Goal: Task Accomplishment & Management: Use online tool/utility

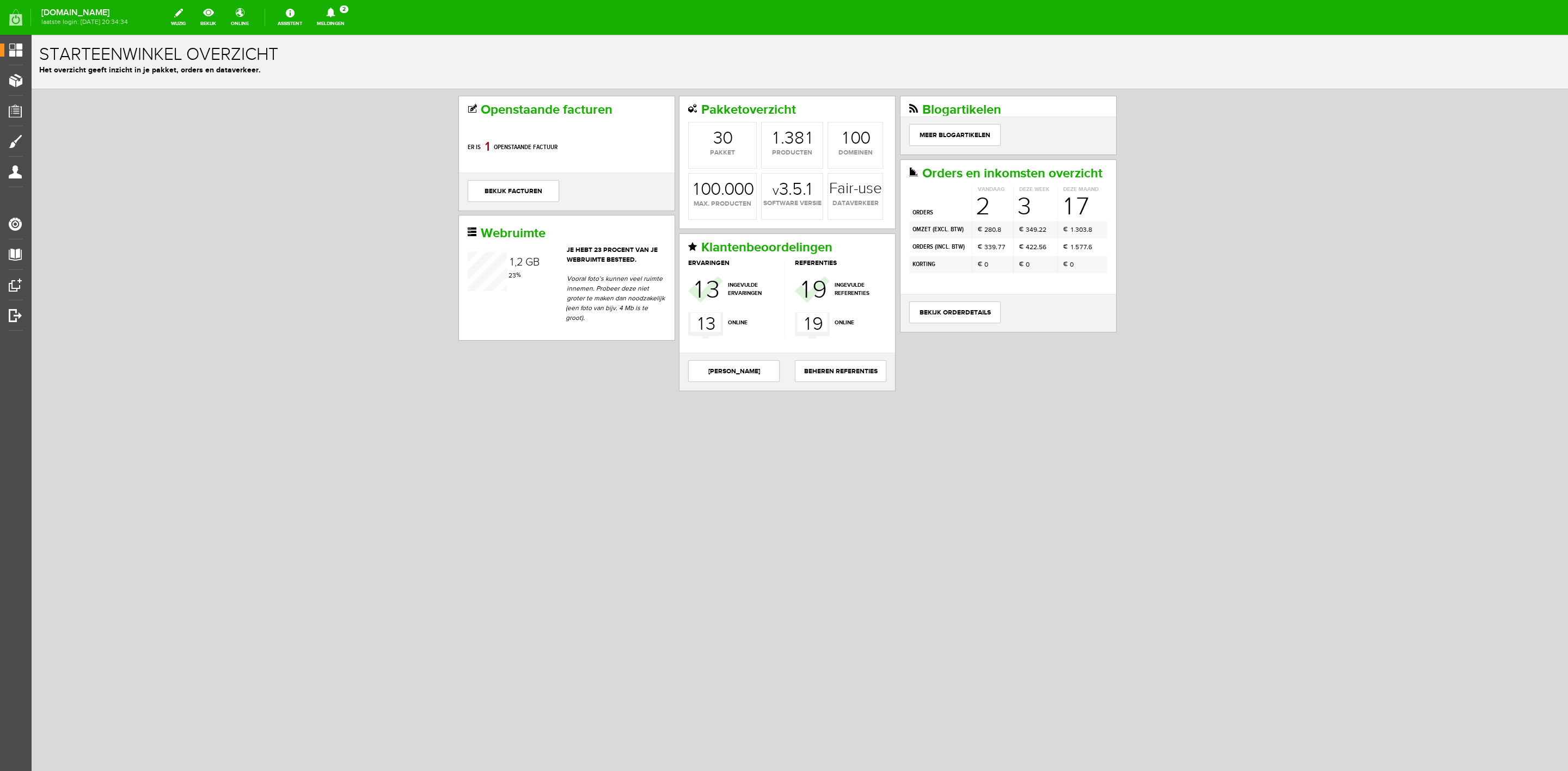
click at [335, 15] on icon at bounding box center [331, 12] width 9 height 10
click at [338, 116] on b "An [PERSON_NAME]" at bounding box center [307, 126] width 60 height 21
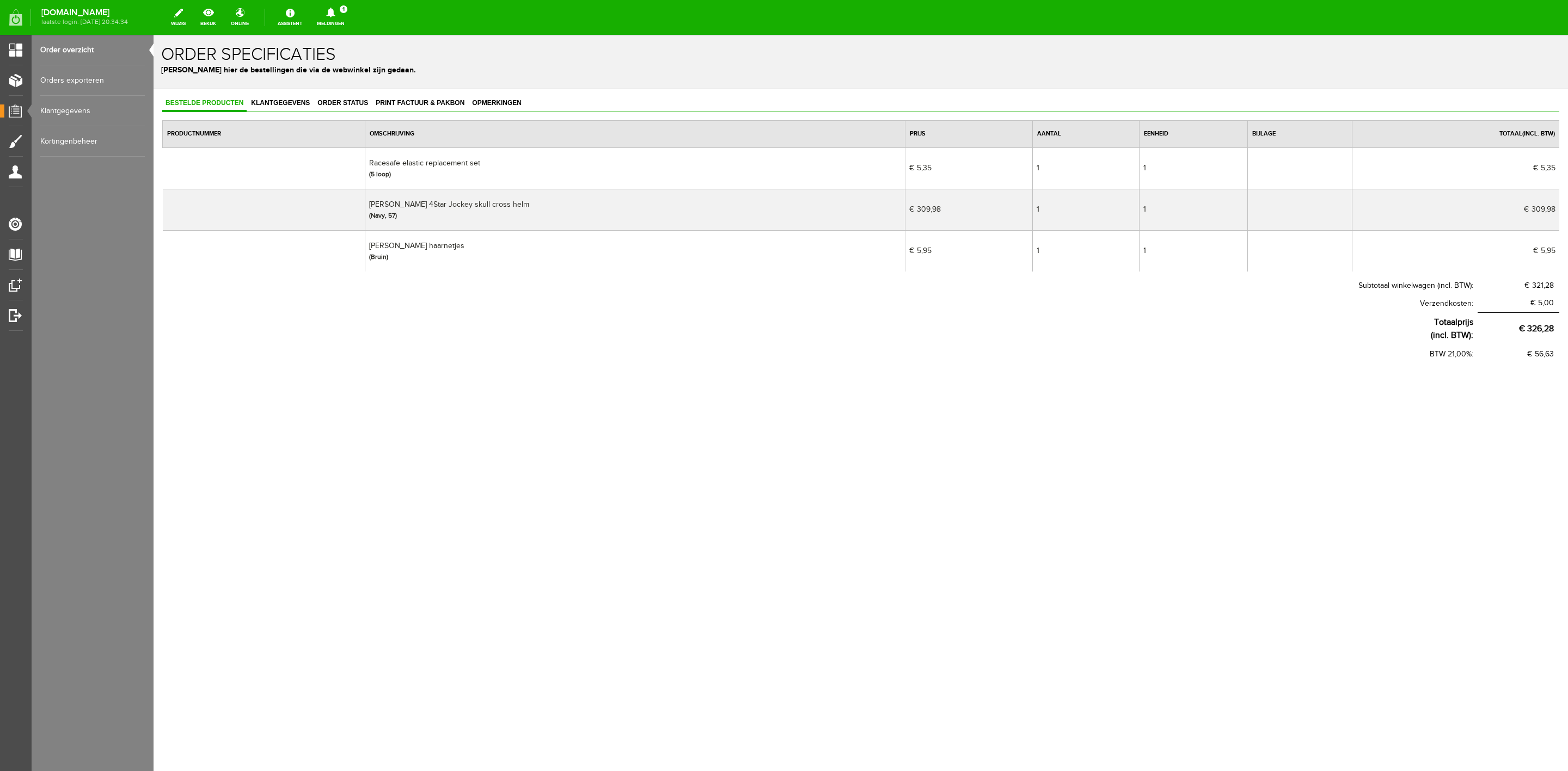
click at [410, 164] on td "Racesafe elastic replacement set (5 loop)" at bounding box center [636, 168] width 540 height 42
copy td "Racesafe elastic replacement set"
click at [279, 103] on span "Klantgegevens" at bounding box center [279, 103] width 65 height 8
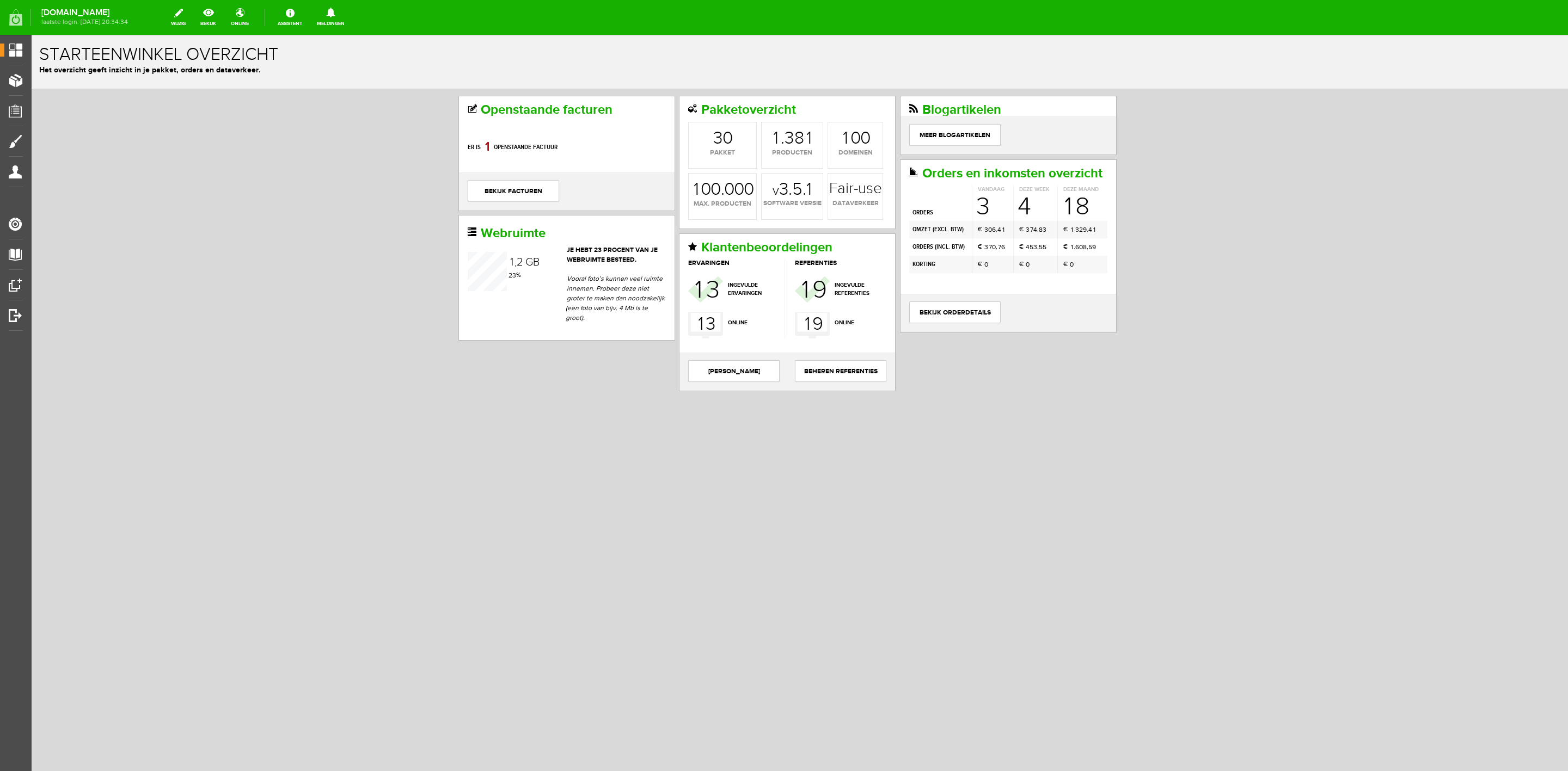
click at [351, 28] on link "Meldingen 0 loading..." at bounding box center [330, 17] width 41 height 24
click at [353, 79] on b "[PERSON_NAME]" at bounding box center [322, 84] width 60 height 10
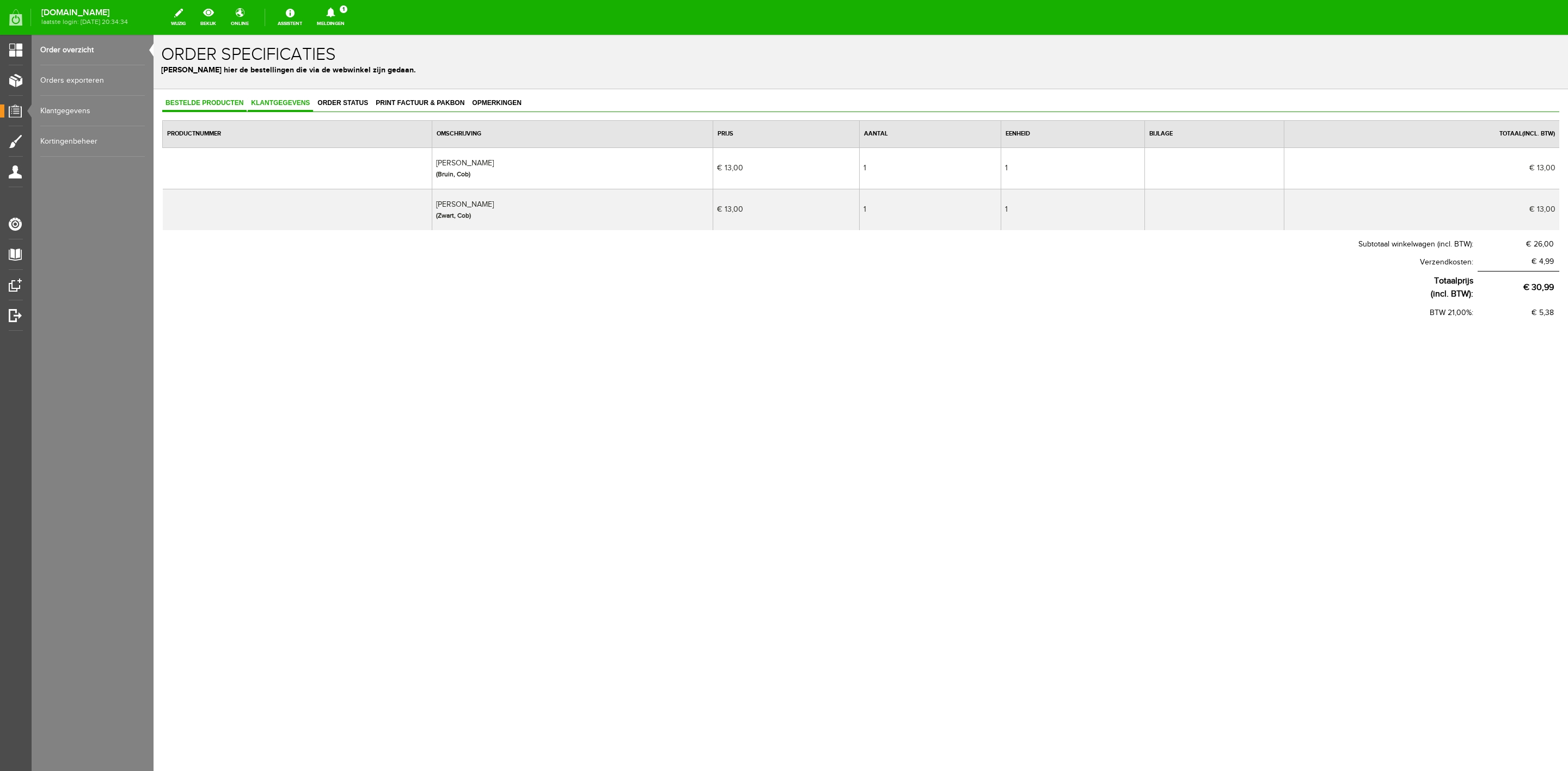
click at [310, 101] on span "Klantgegevens" at bounding box center [279, 103] width 65 height 8
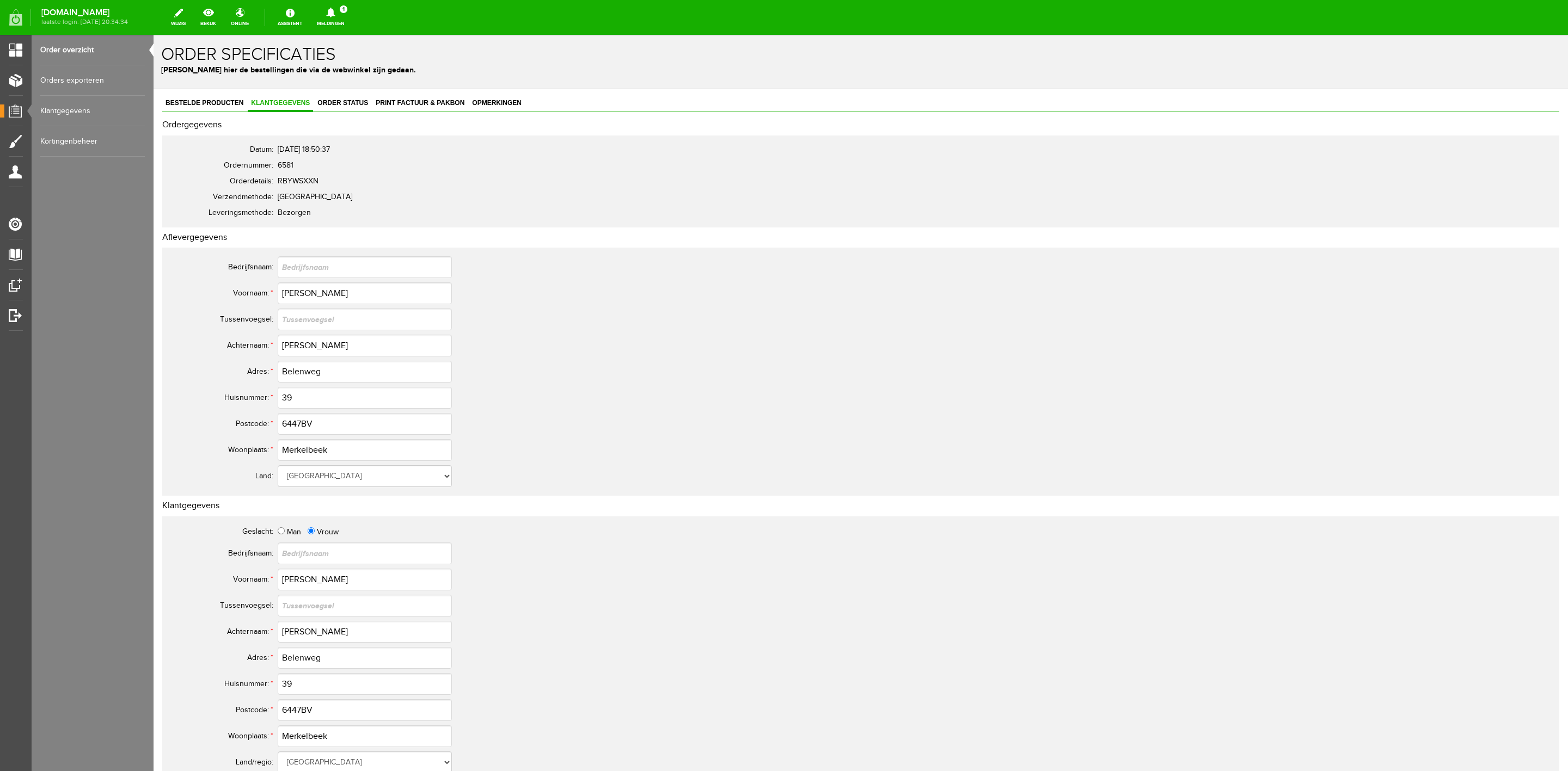
click at [97, 51] on link "Order overzicht" at bounding box center [92, 50] width 104 height 30
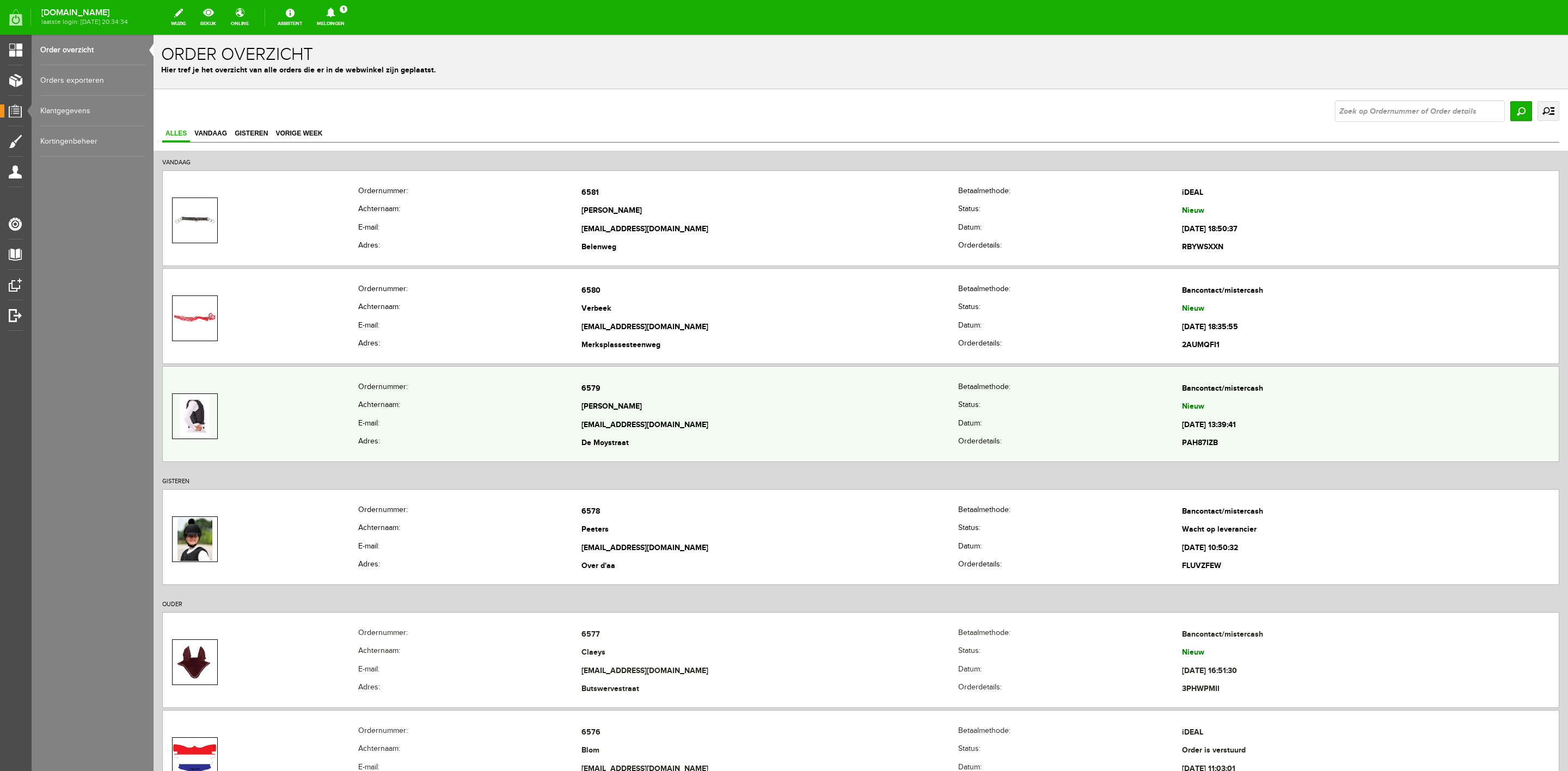
click at [316, 403] on td at bounding box center [260, 416] width 195 height 73
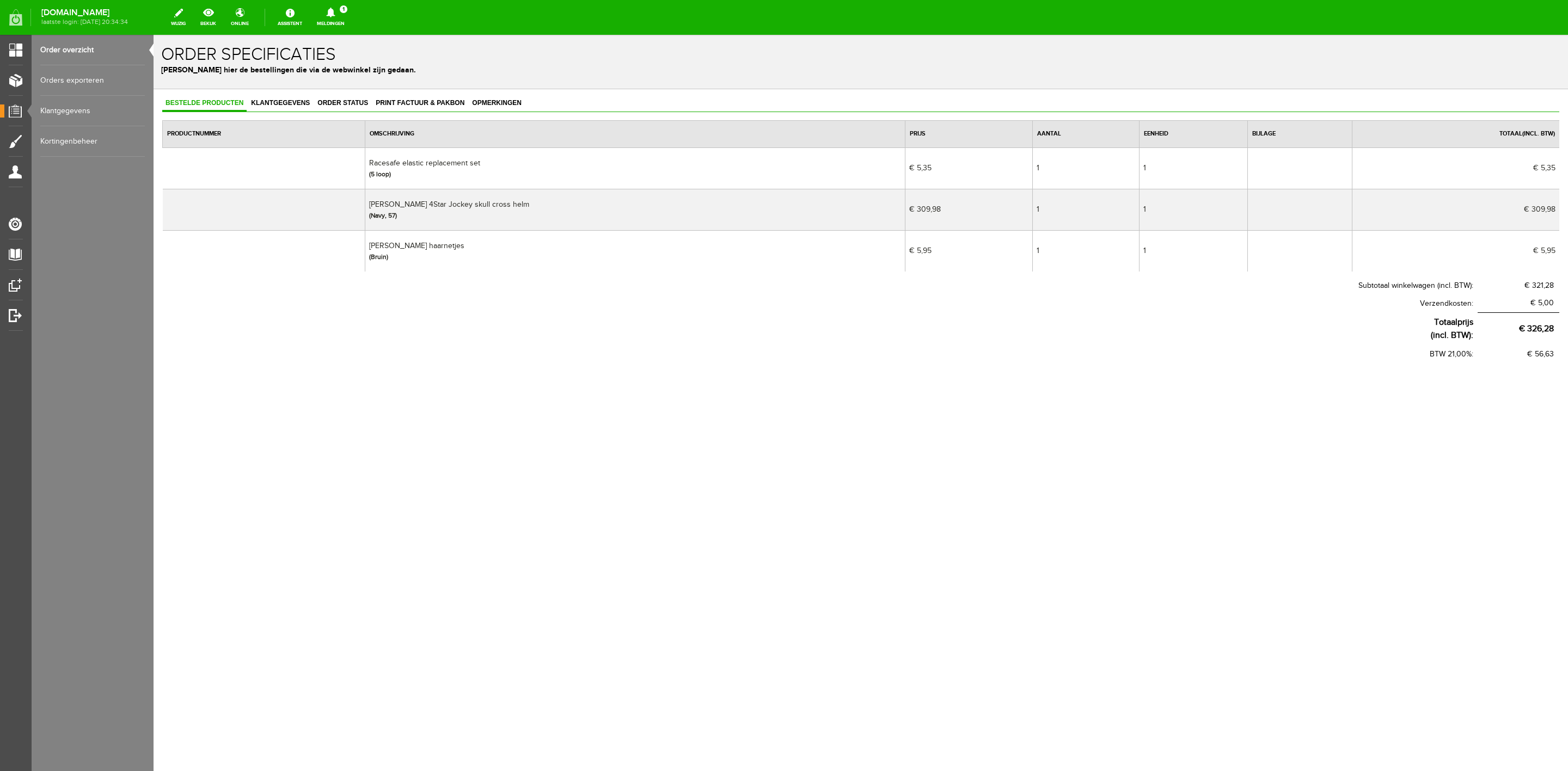
click at [497, 205] on td "Charles Owen 4Star Jockey skull cross helm (Navy, 57)" at bounding box center [636, 210] width 540 height 42
copy td "[PERSON_NAME] 4Star Jockey skull cross helm"
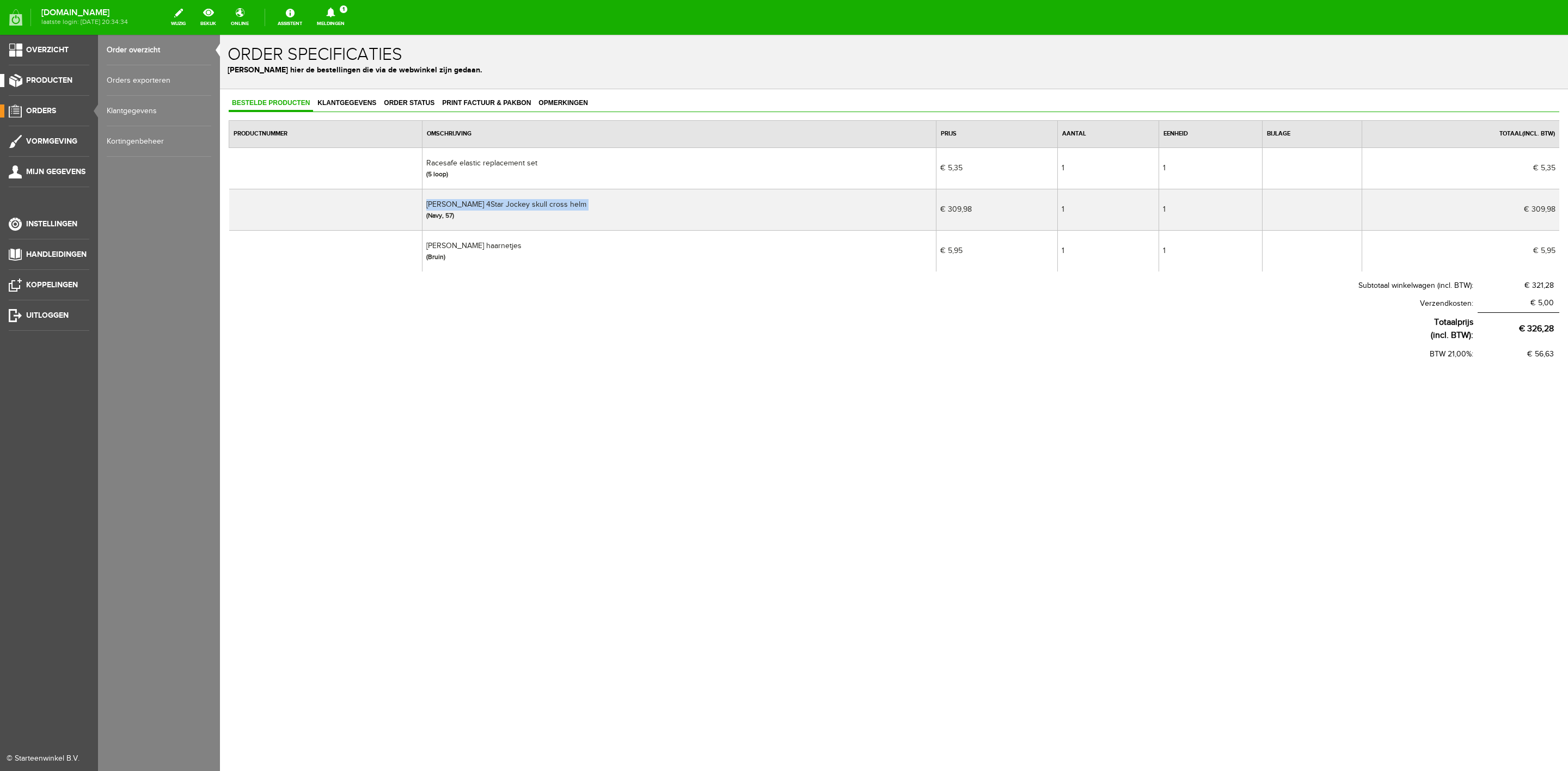
drag, startPoint x: 37, startPoint y: 79, endPoint x: 48, endPoint y: 78, distance: 11.0
click at [37, 79] on span "Producten" at bounding box center [49, 80] width 46 height 10
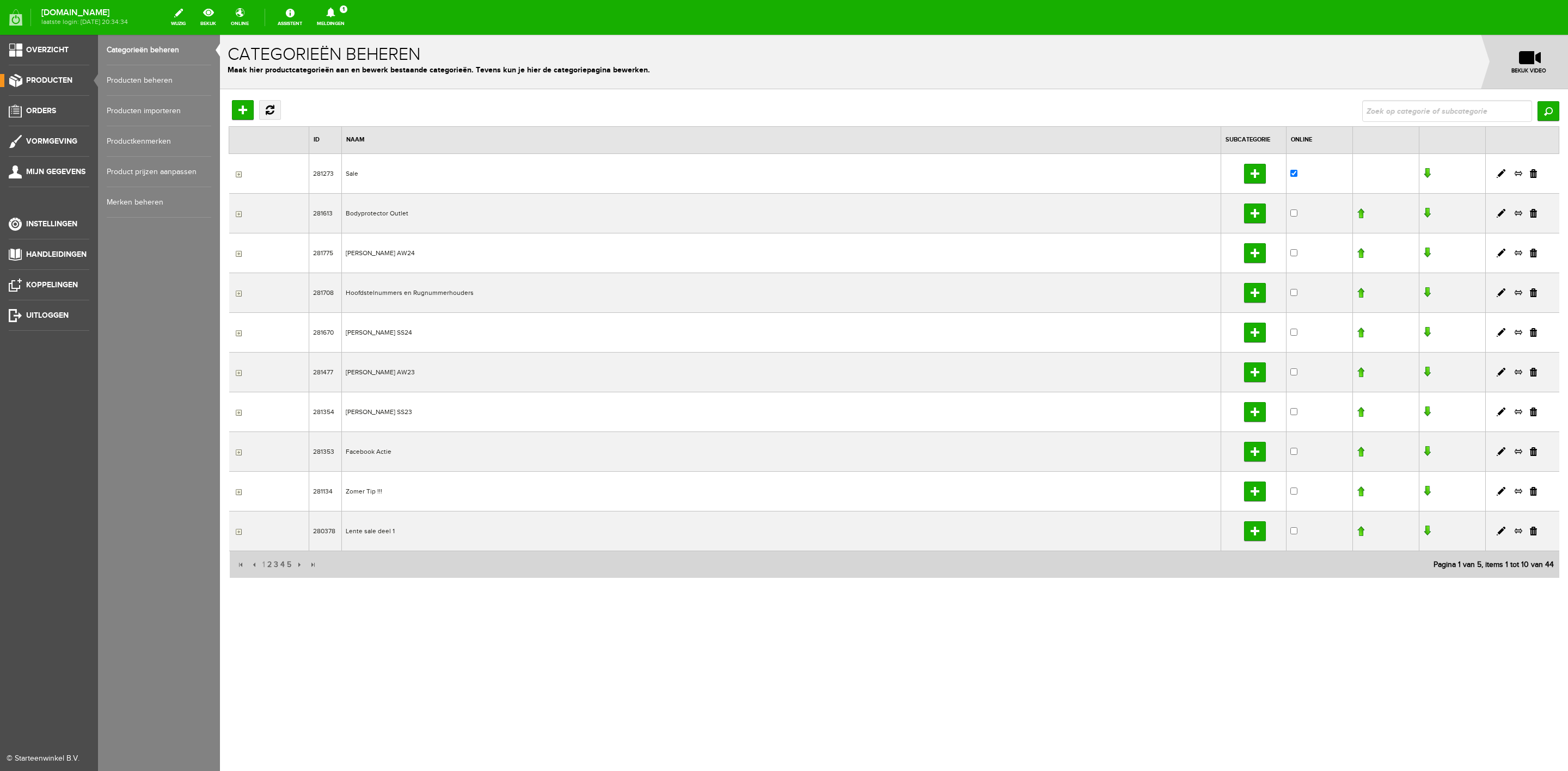
click at [113, 70] on link "Producten beheren" at bounding box center [159, 80] width 104 height 30
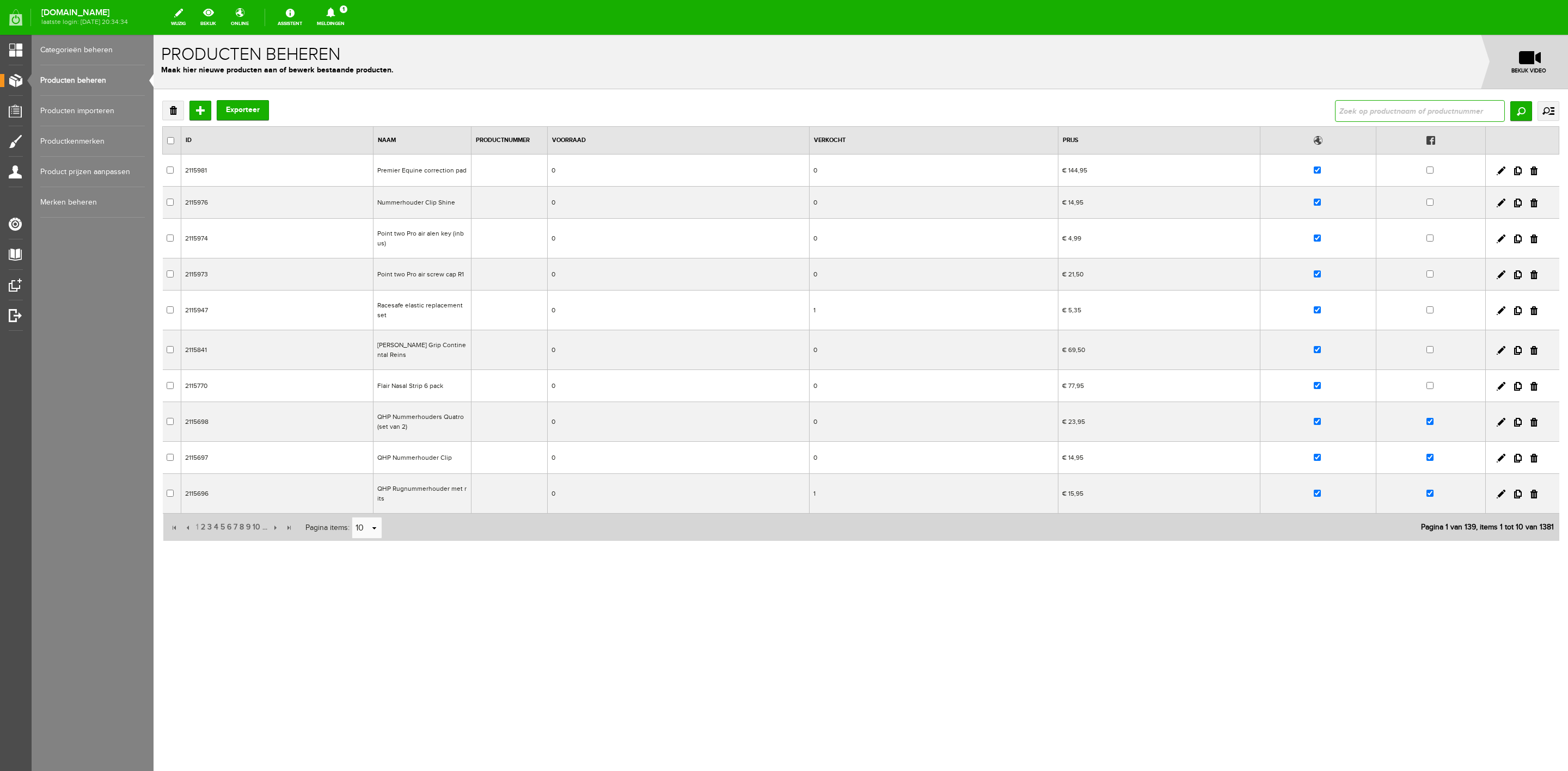
click at [1417, 102] on input "text" at bounding box center [1419, 111] width 170 height 22
paste input "[PERSON_NAME] 4Star Jockey skull cross helm"
type input "[PERSON_NAME] 4Star Jockey skull cross helm"
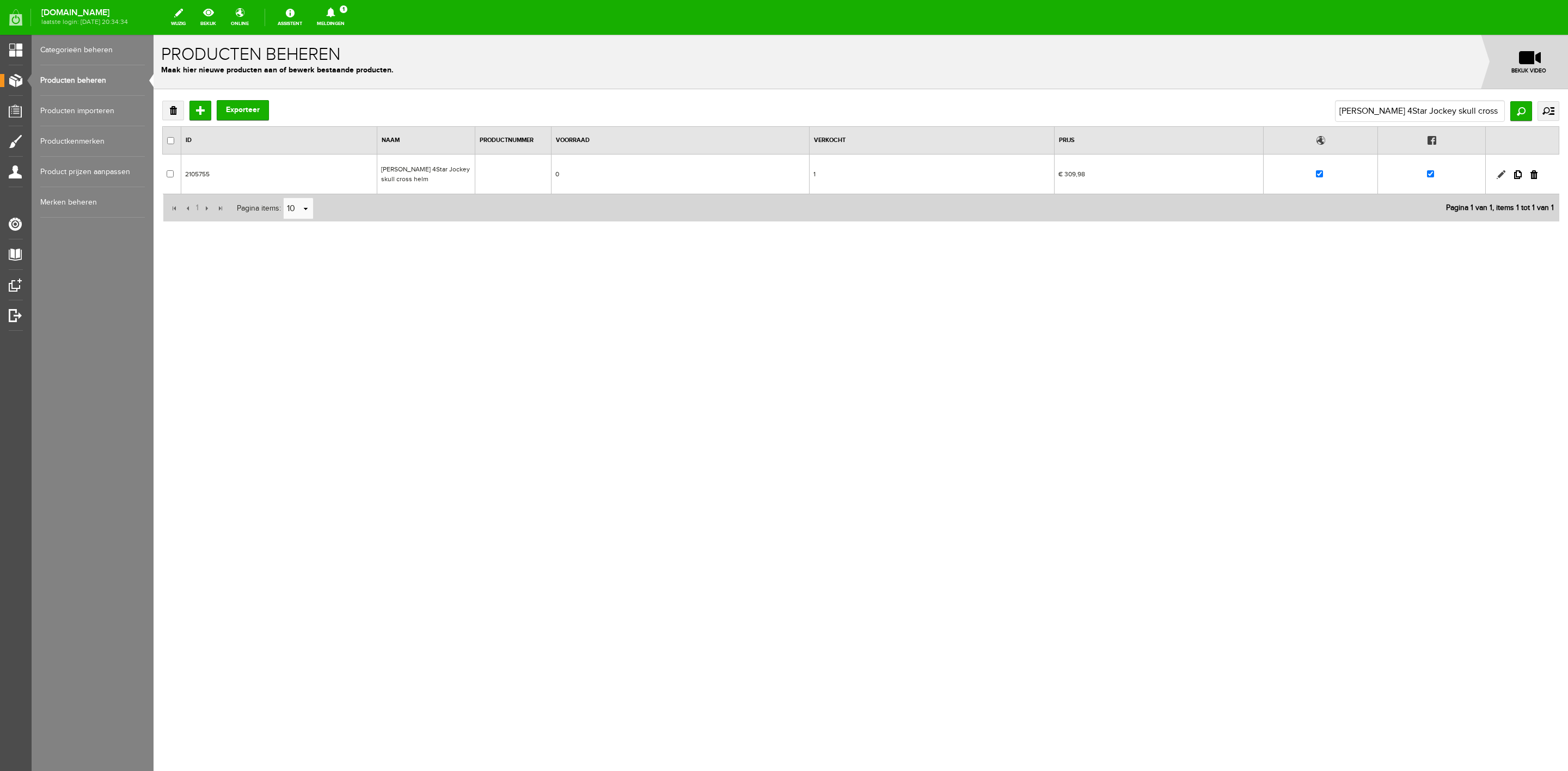
click at [1499, 173] on link at bounding box center [1501, 175] width 9 height 9
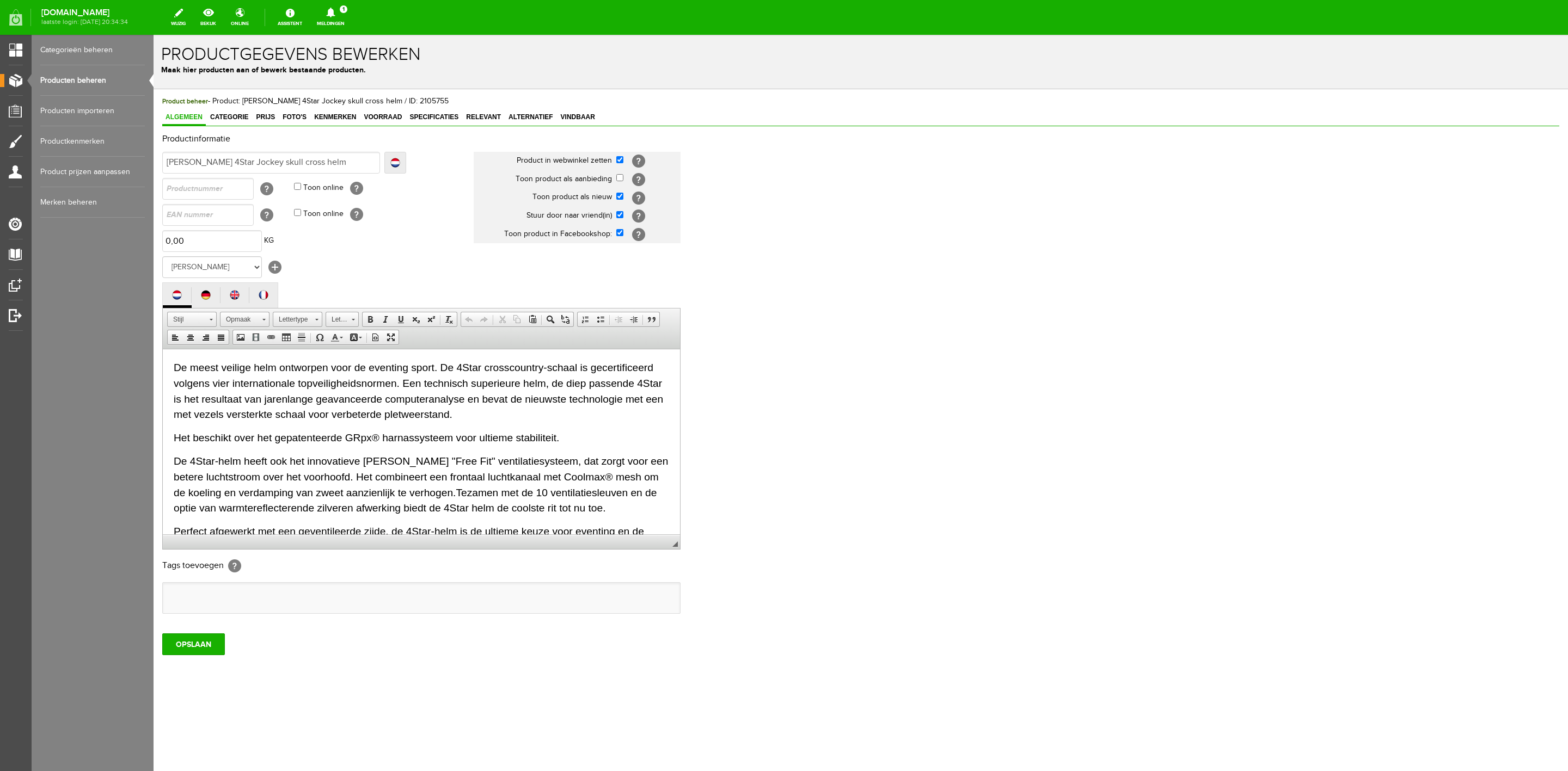
scroll to position [0, 0]
click at [229, 117] on span "Categorie" at bounding box center [229, 117] width 44 height 8
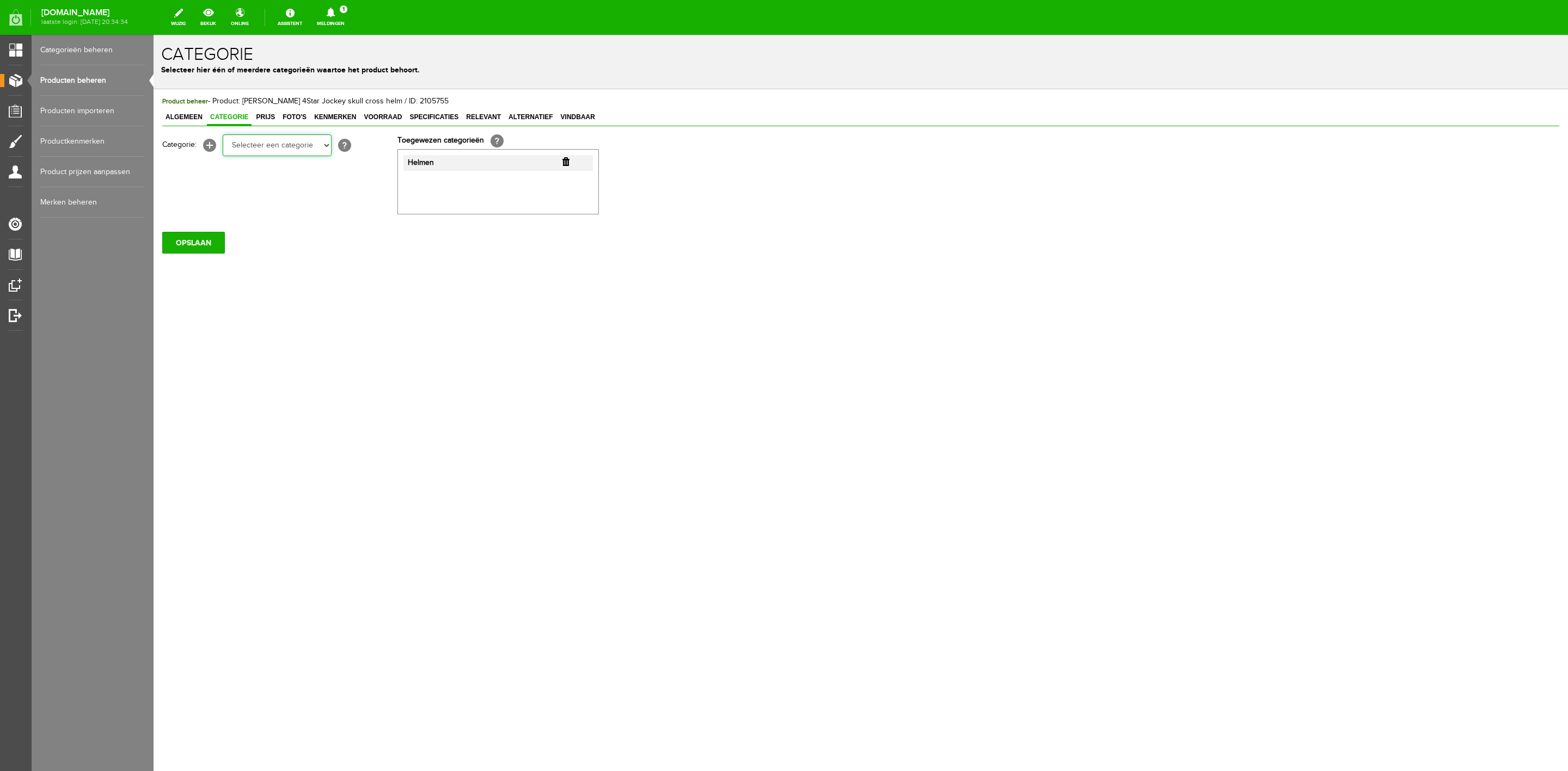
click at [319, 147] on select "Selecteer een categorie Sale Bodyprotector Outlet LeMieux AW24 Hoofdstelnummers…" at bounding box center [277, 144] width 109 height 22
click at [259, 117] on span "Prijs" at bounding box center [265, 117] width 25 height 8
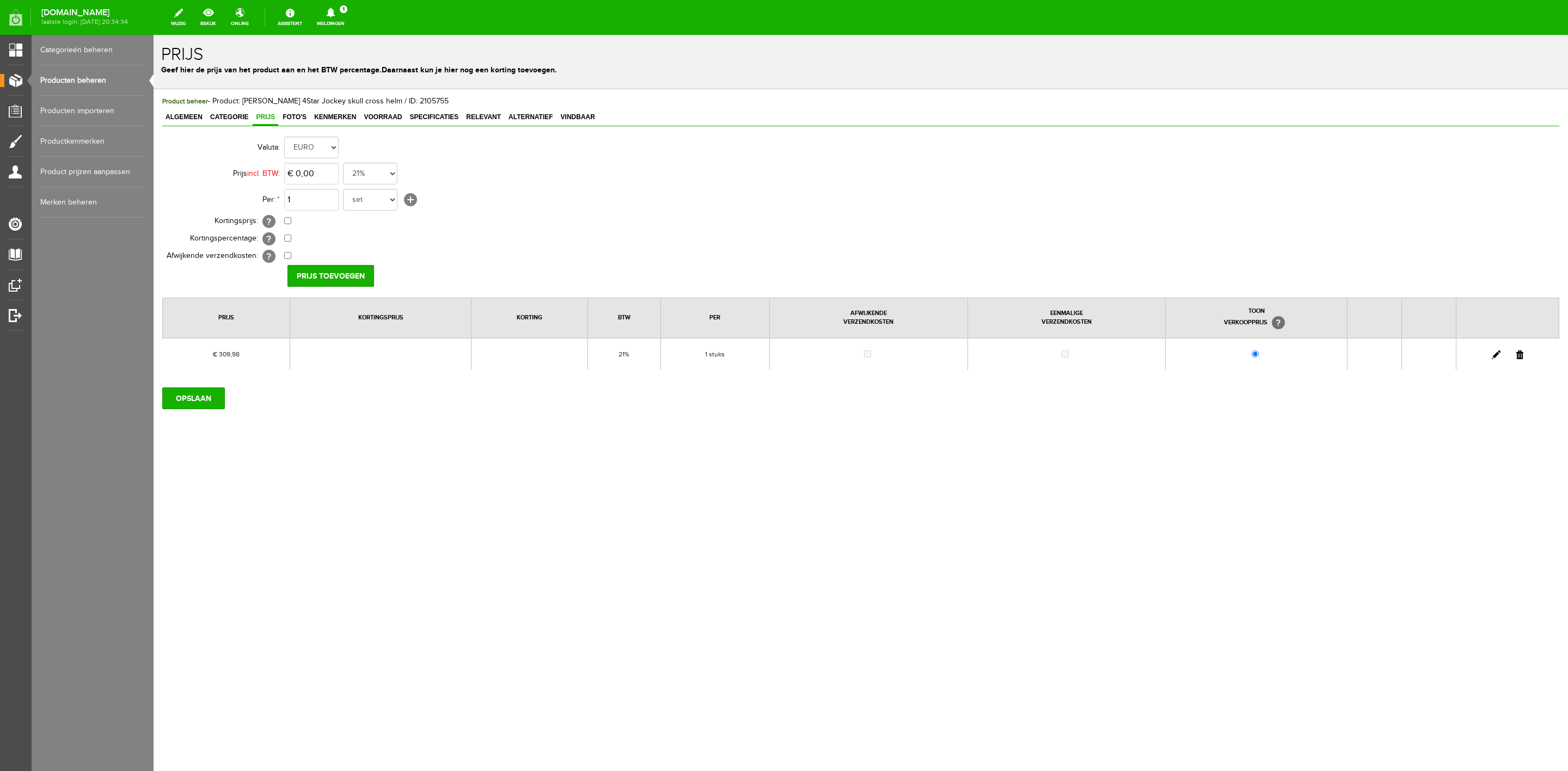
drag, startPoint x: 151, startPoint y: 120, endPoint x: 0, endPoint y: 86, distance: 154.8
click at [151, 120] on ul "Categorieën beheren Producten beheren Producten importeren Productkenmerken Pro…" at bounding box center [92, 126] width 122 height 183
click at [185, 119] on span "Algemeen" at bounding box center [184, 117] width 44 height 8
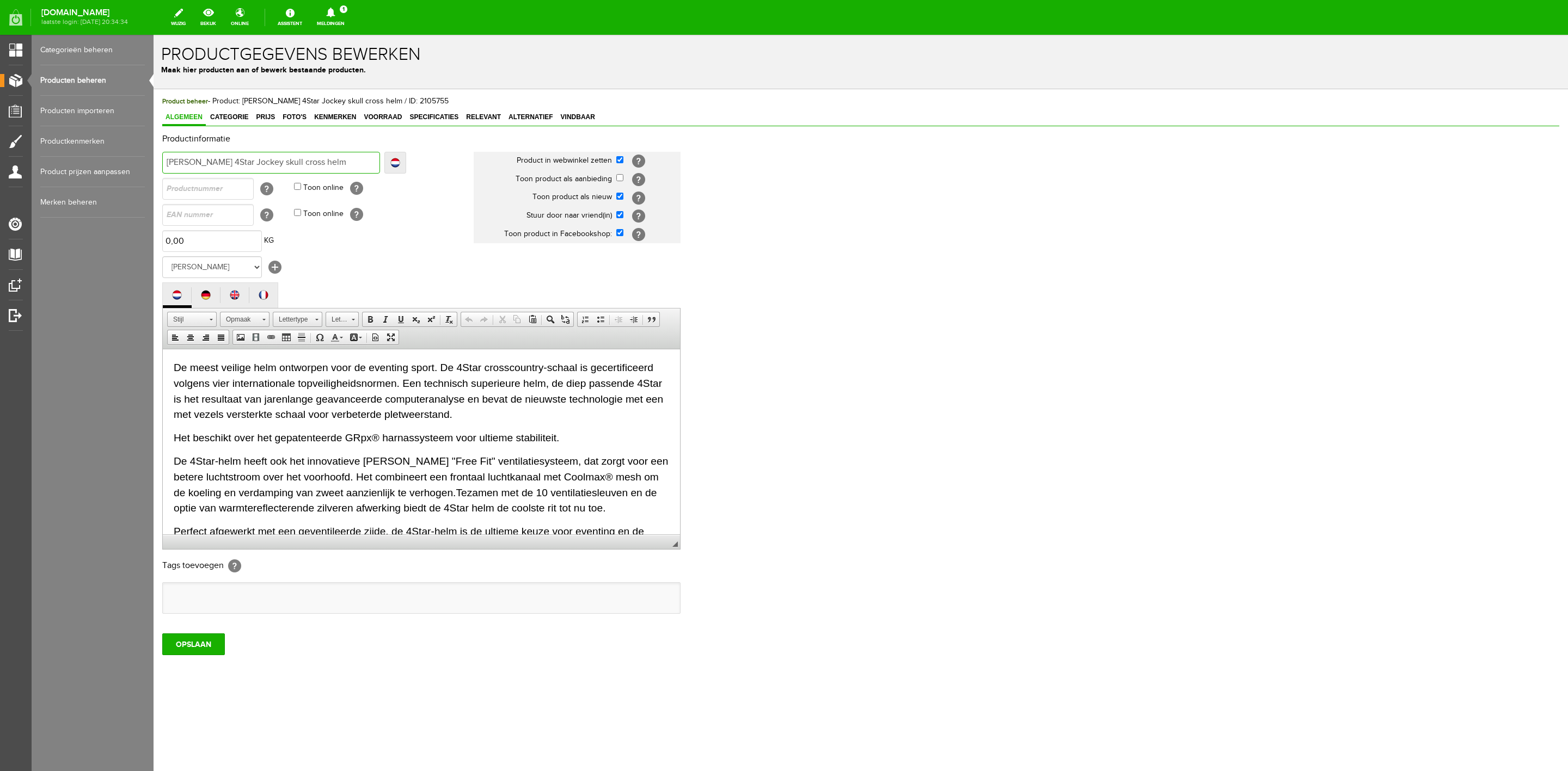
click at [248, 160] on input "[PERSON_NAME] 4Star Jockey skull cross helm" at bounding box center [271, 162] width 218 height 22
click at [268, 120] on span "Prijs" at bounding box center [265, 117] width 25 height 8
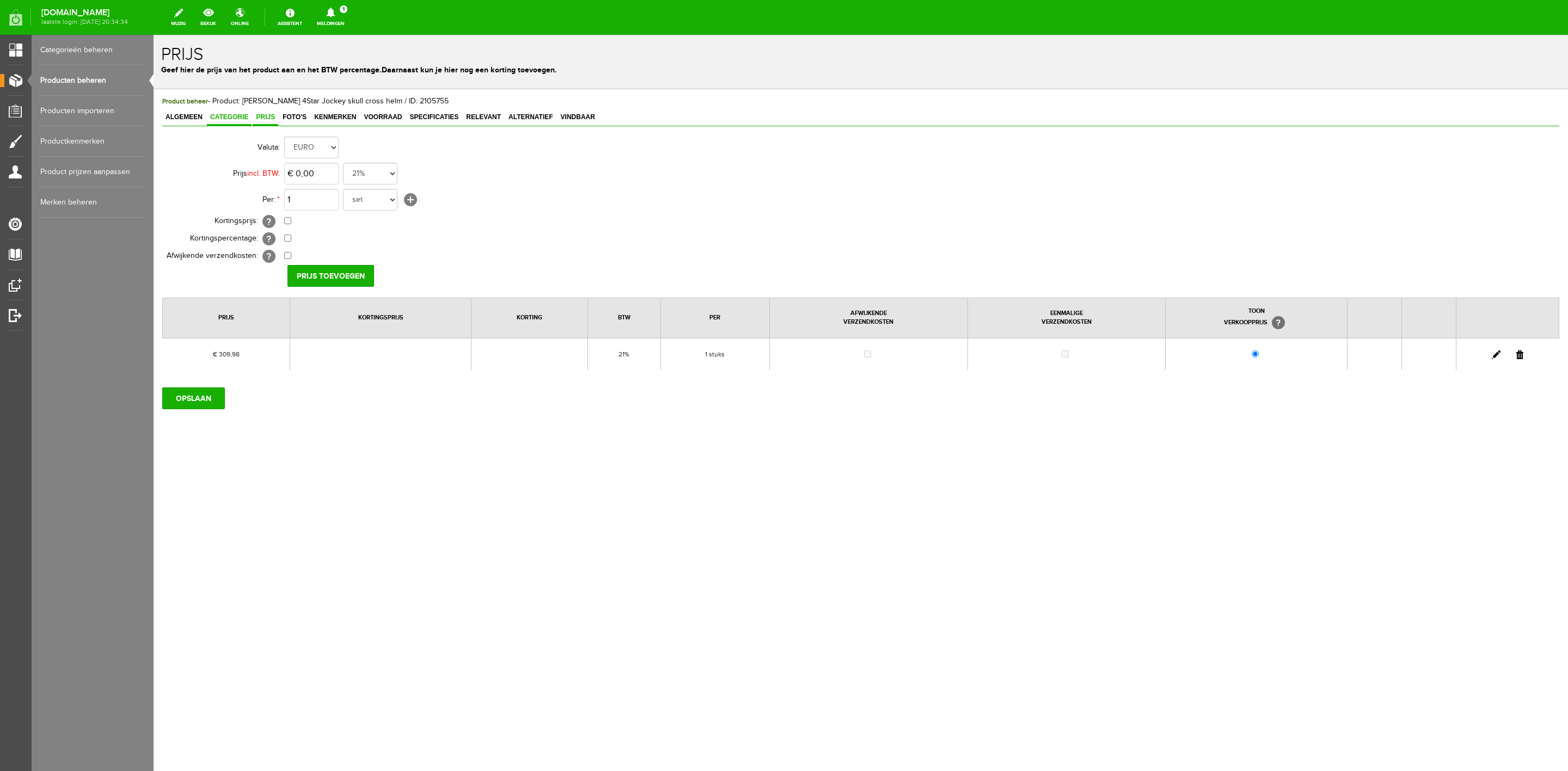
click at [220, 123] on link "Categorie" at bounding box center [229, 117] width 44 height 16
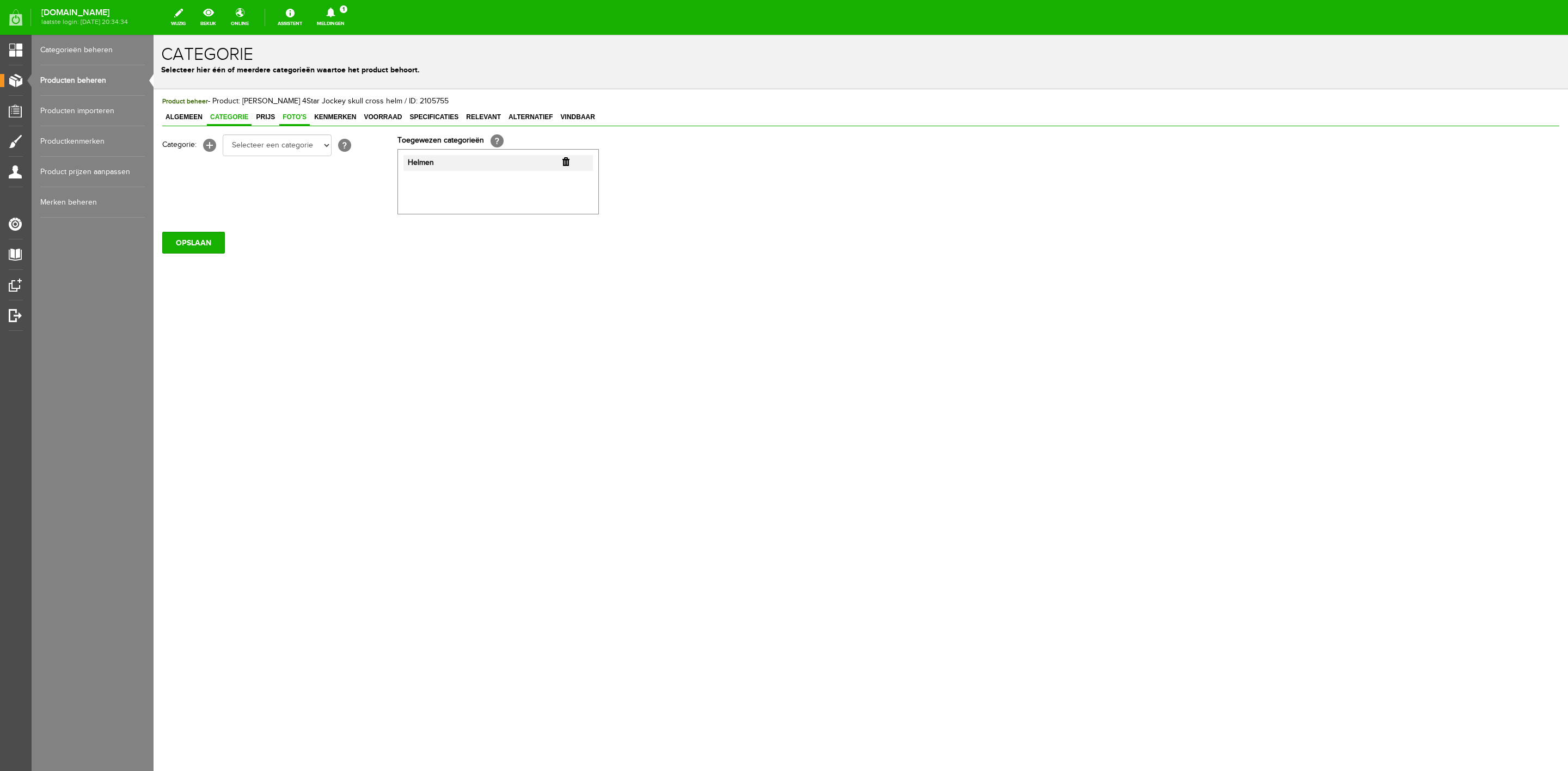
click at [307, 119] on span "Foto's" at bounding box center [294, 117] width 30 height 8
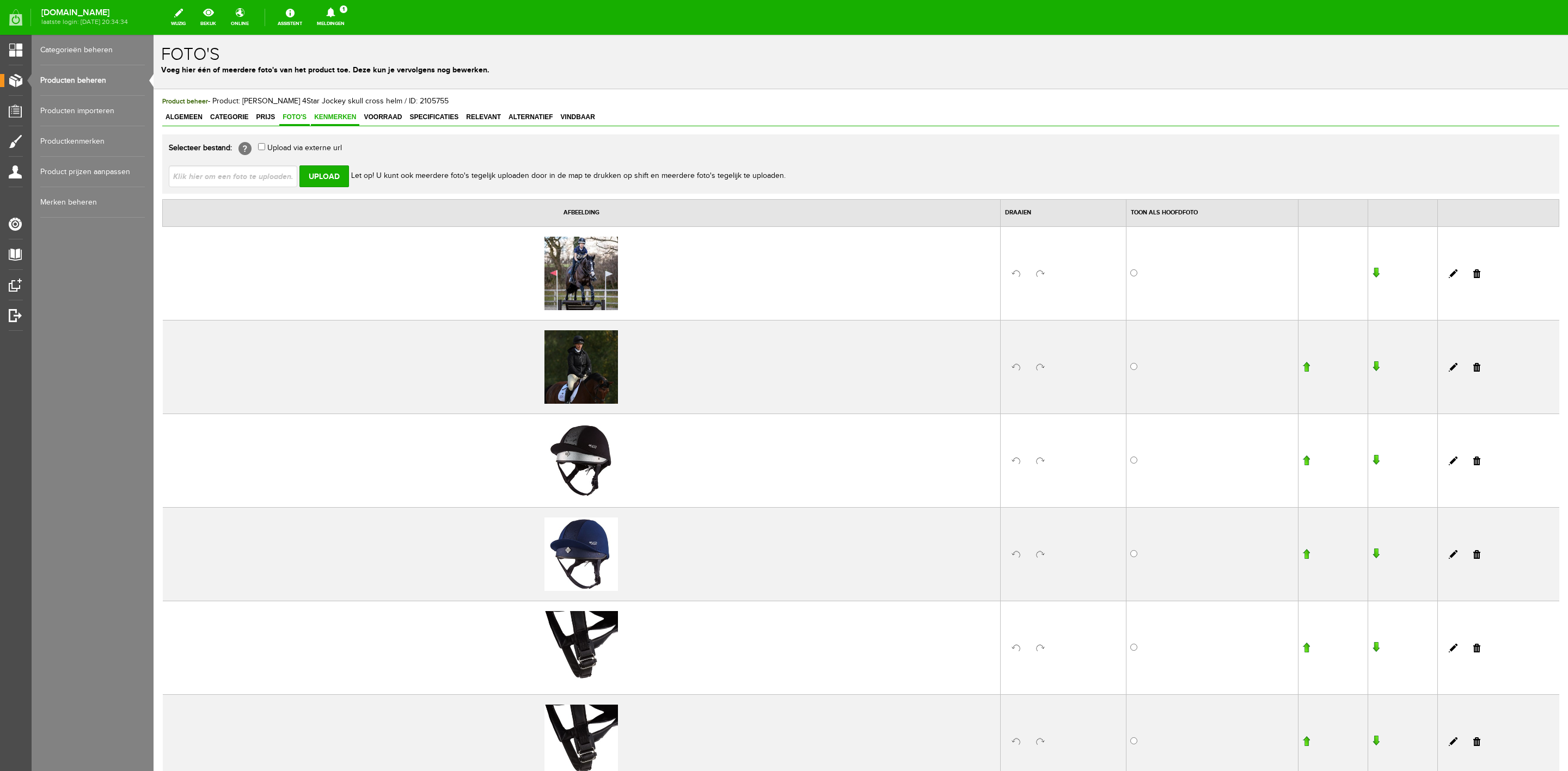
click at [348, 113] on span "Kenmerken" at bounding box center [335, 117] width 49 height 8
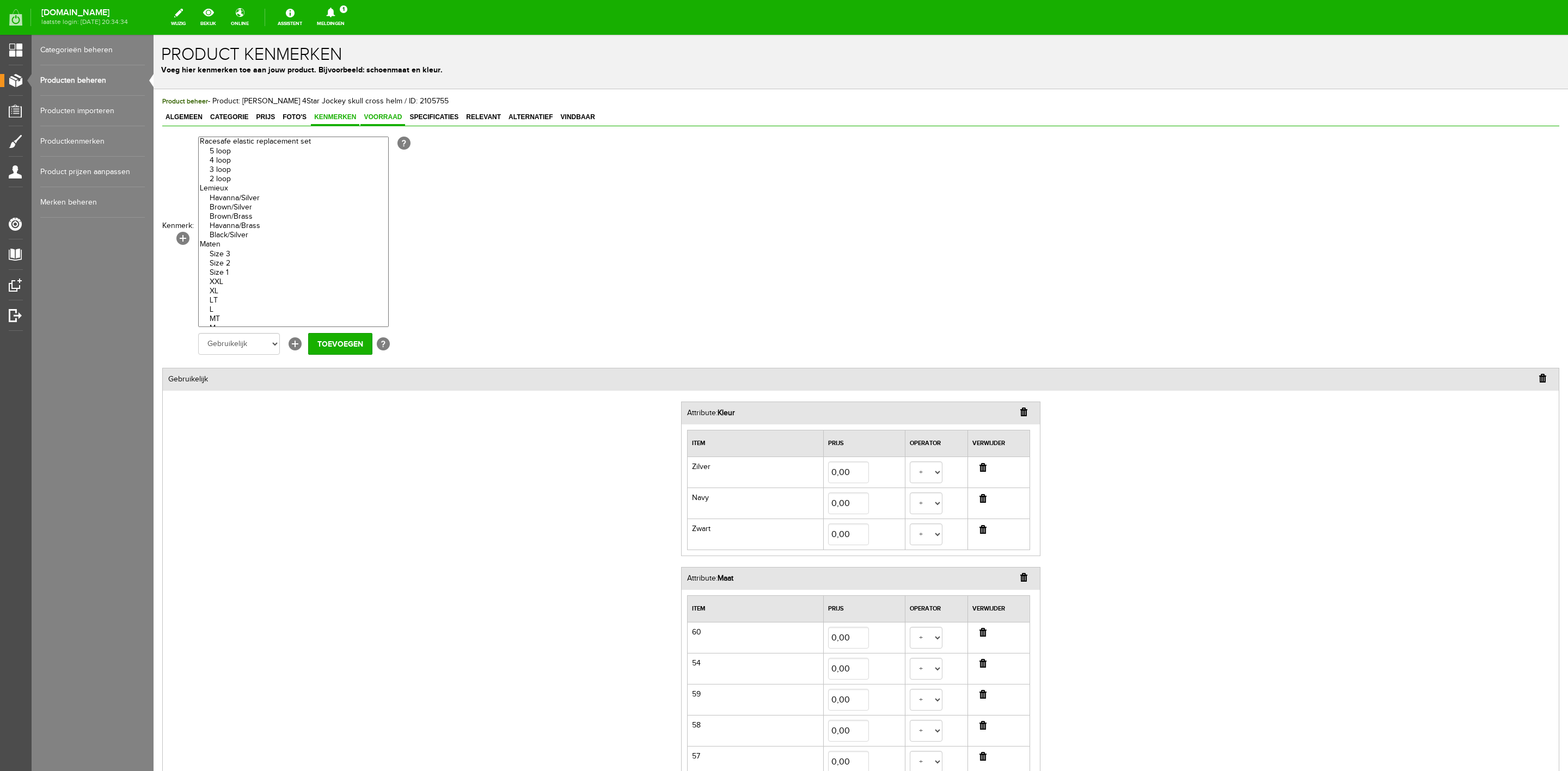
click at [381, 118] on span "Voorraad" at bounding box center [382, 117] width 44 height 8
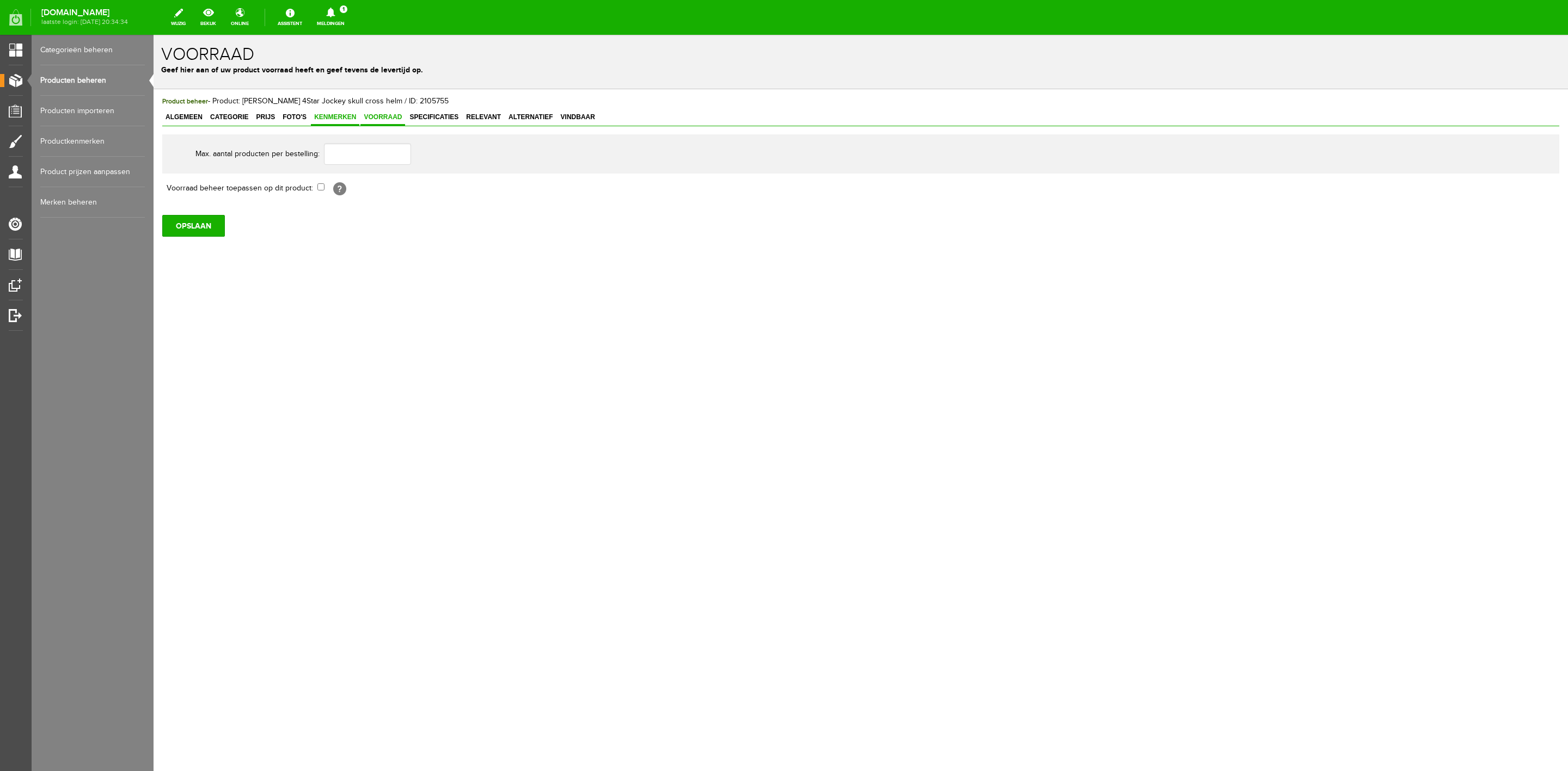
click at [344, 118] on span "Kenmerken" at bounding box center [335, 117] width 49 height 8
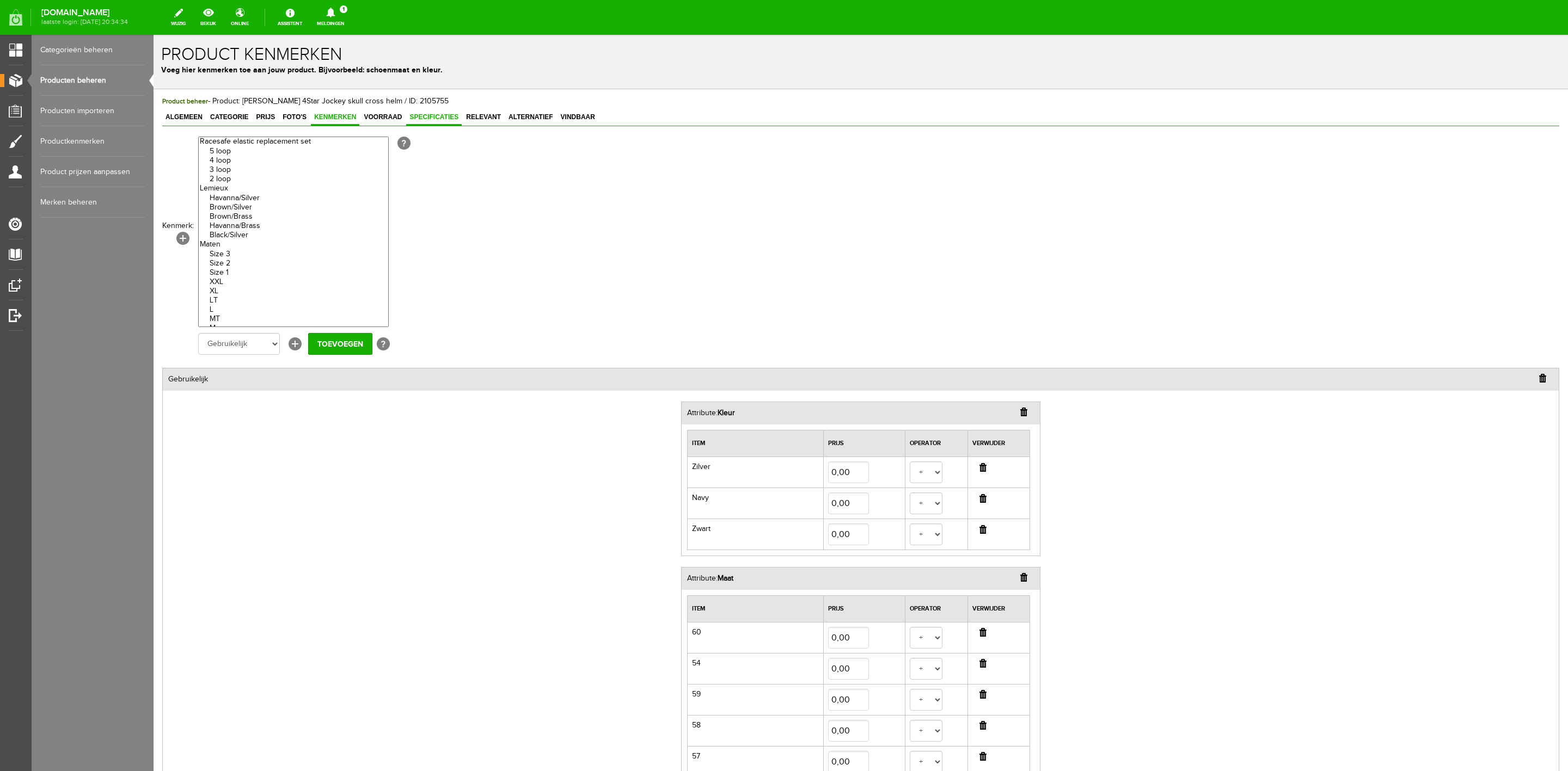
drag, startPoint x: 415, startPoint y: 116, endPoint x: 425, endPoint y: 116, distance: 10.0
click at [417, 116] on span "Specificaties" at bounding box center [434, 117] width 56 height 8
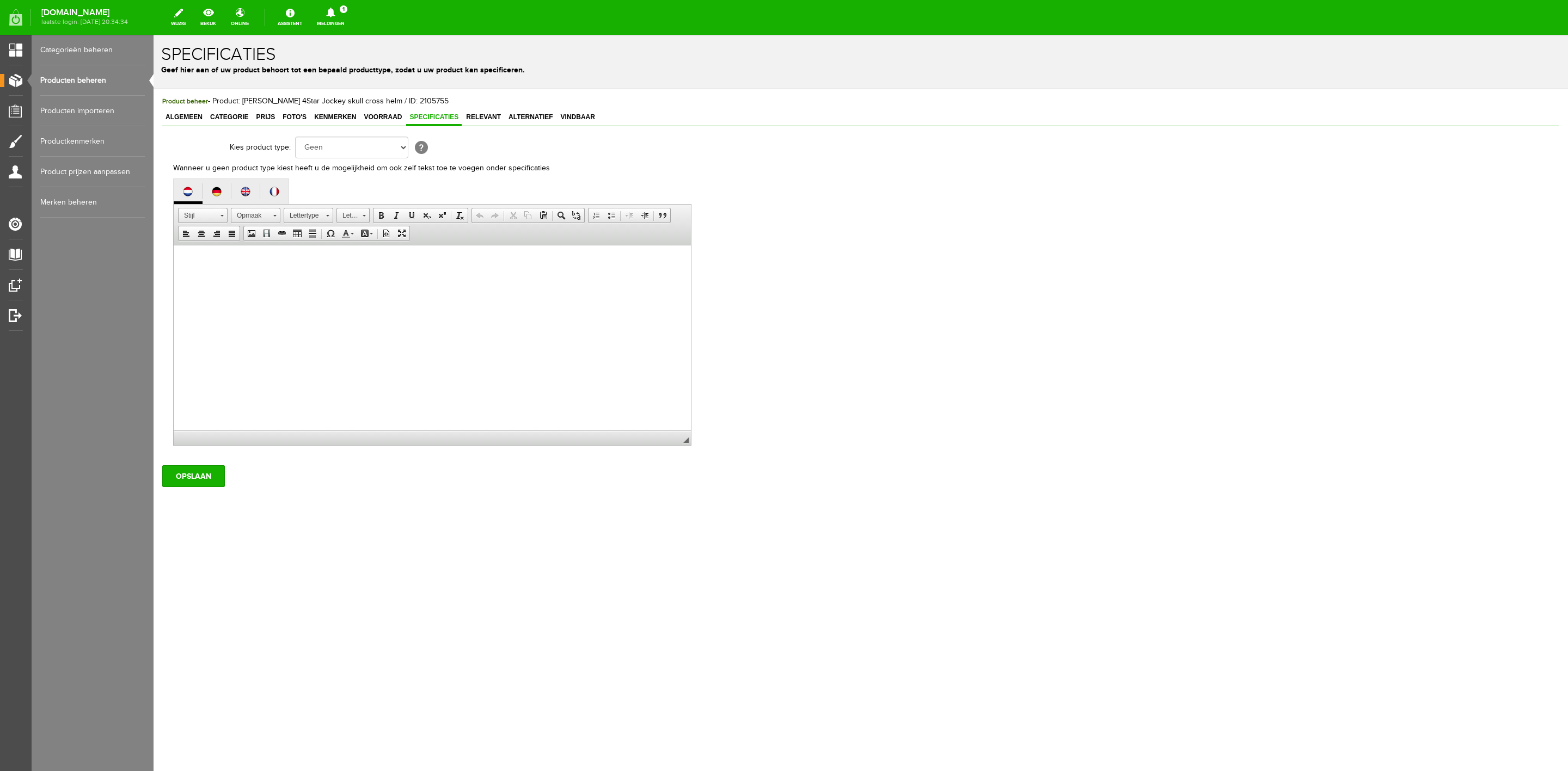
click at [457, 117] on span "Specificaties" at bounding box center [434, 117] width 56 height 8
click at [490, 117] on span "Relevant" at bounding box center [483, 117] width 42 height 8
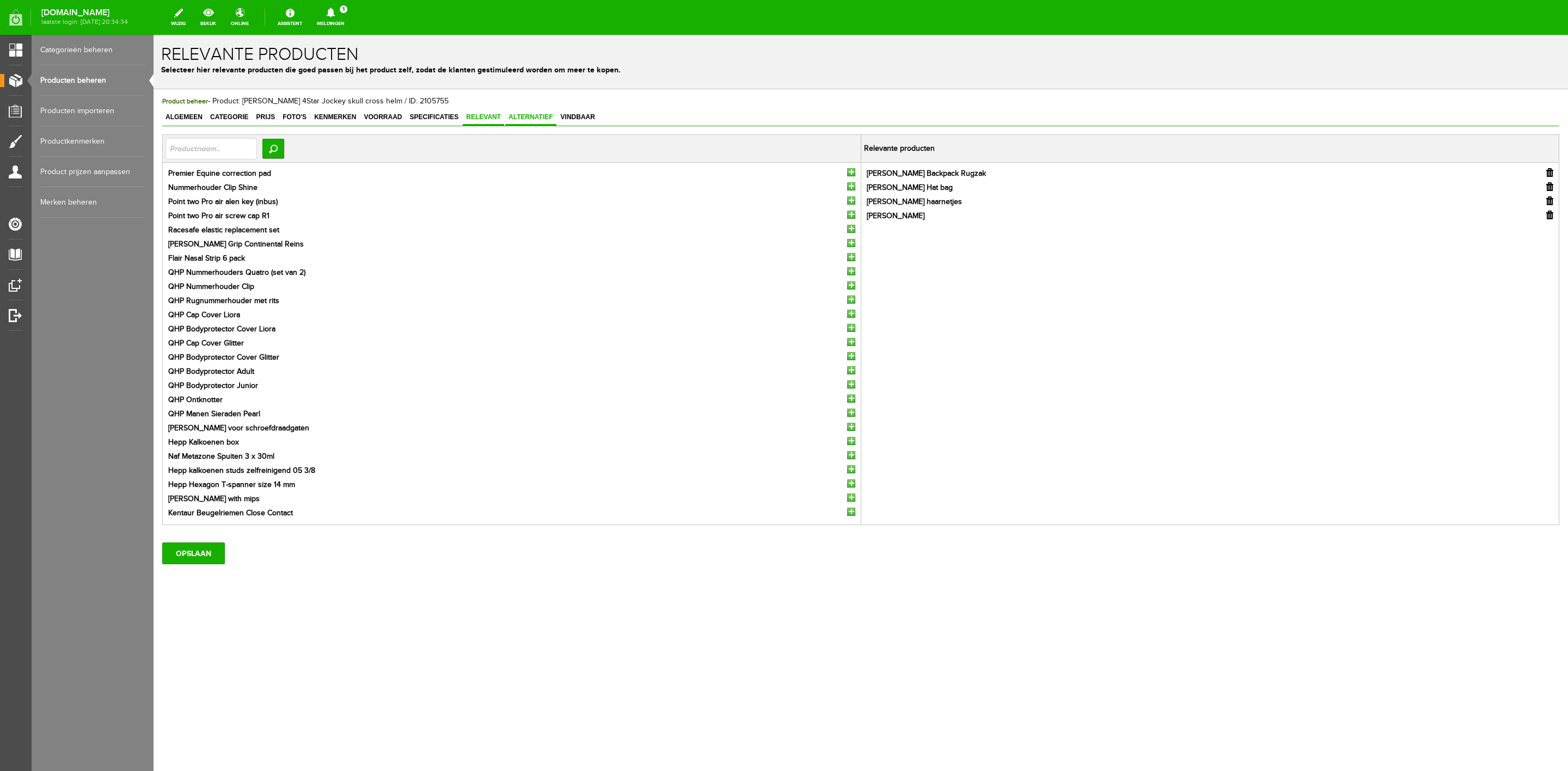
click at [516, 113] on span "Alternatief" at bounding box center [530, 117] width 51 height 8
click at [484, 123] on link "Relevant" at bounding box center [483, 117] width 42 height 16
click at [529, 116] on span "Alternatief" at bounding box center [530, 117] width 51 height 8
click at [229, 157] on input "text" at bounding box center [211, 148] width 91 height 22
type input "charles"
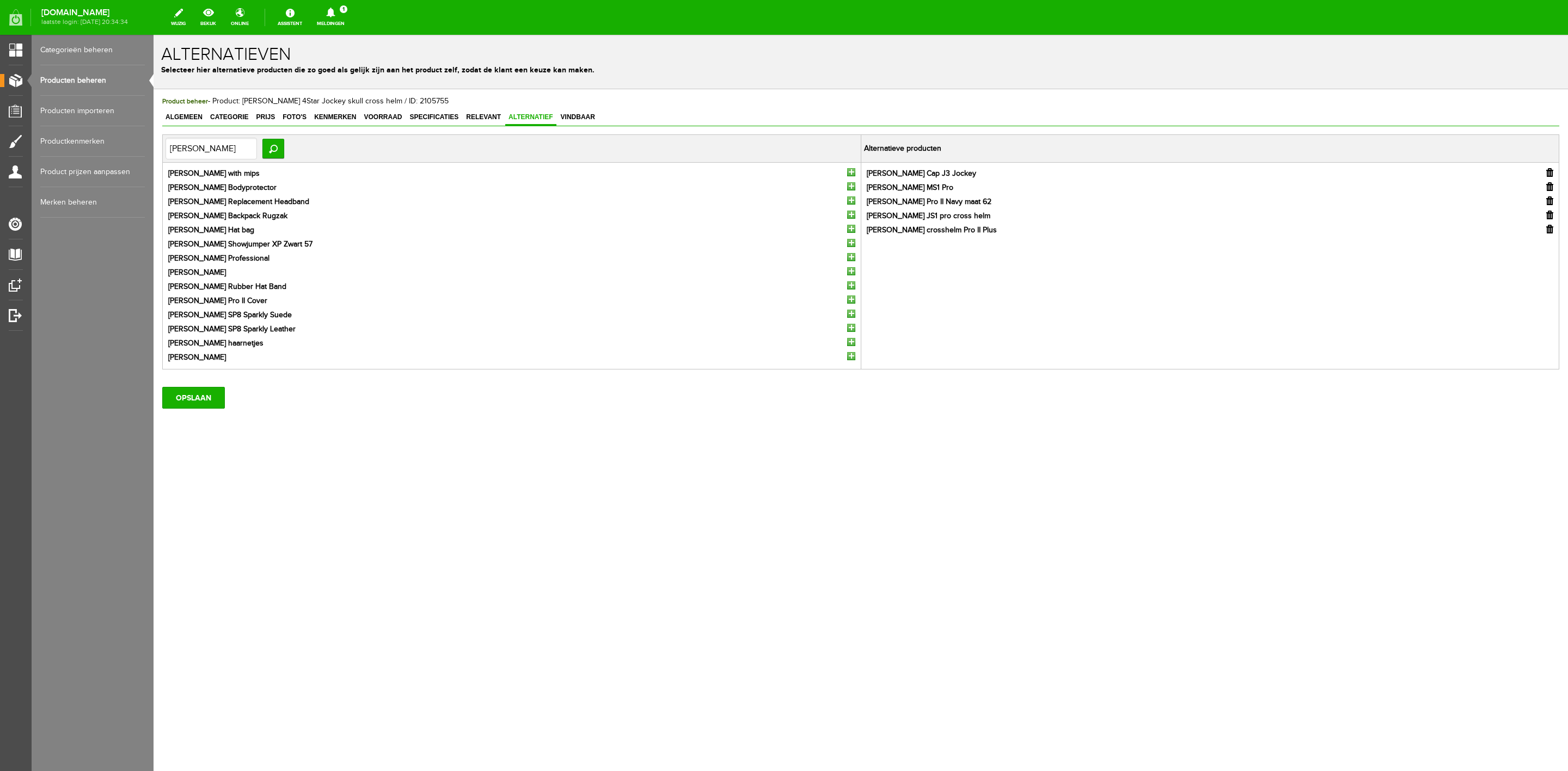
click at [851, 175] on input "button" at bounding box center [851, 171] width 8 height 8
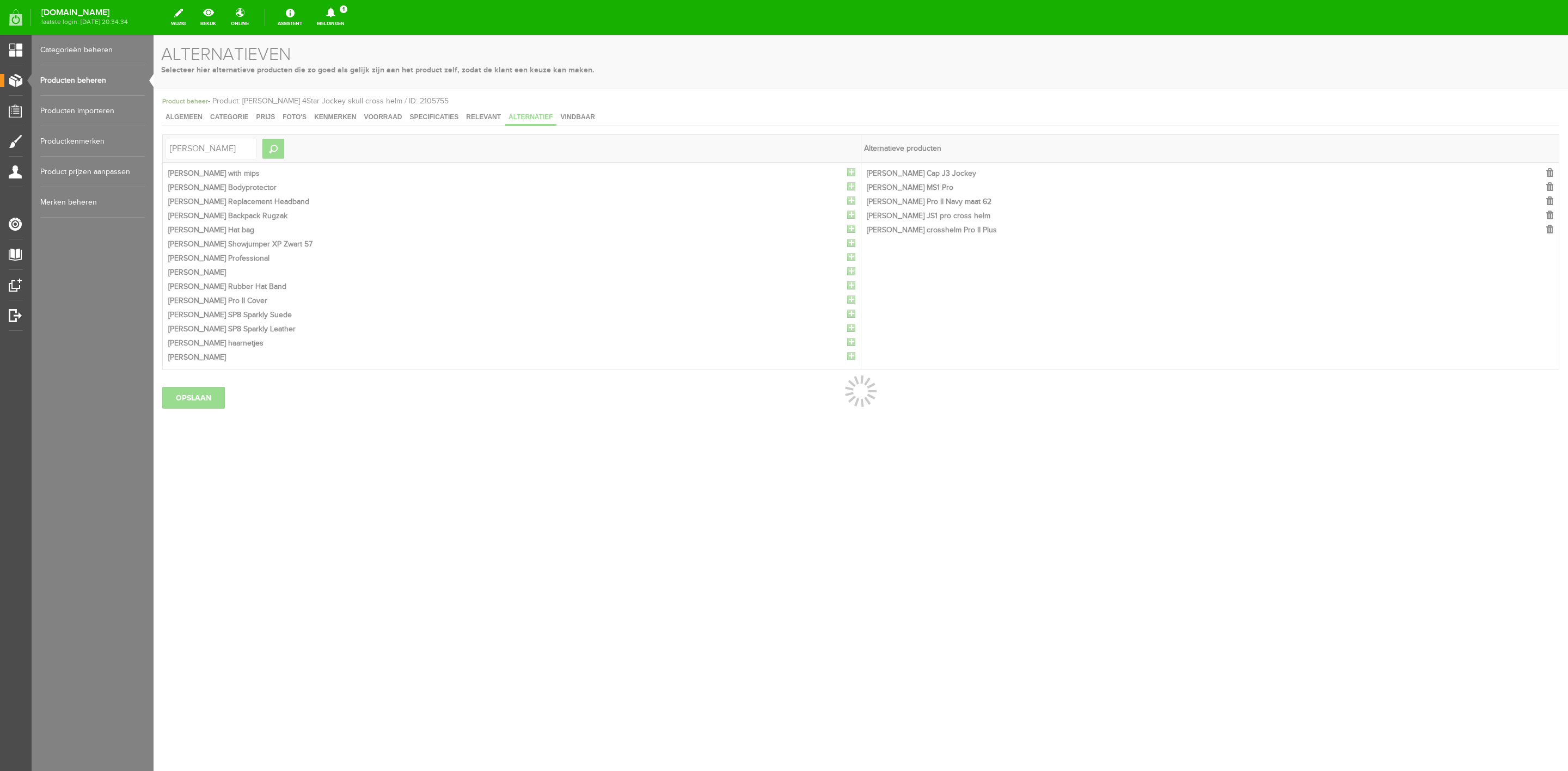
click at [851, 175] on div at bounding box center [860, 403] width 1414 height 736
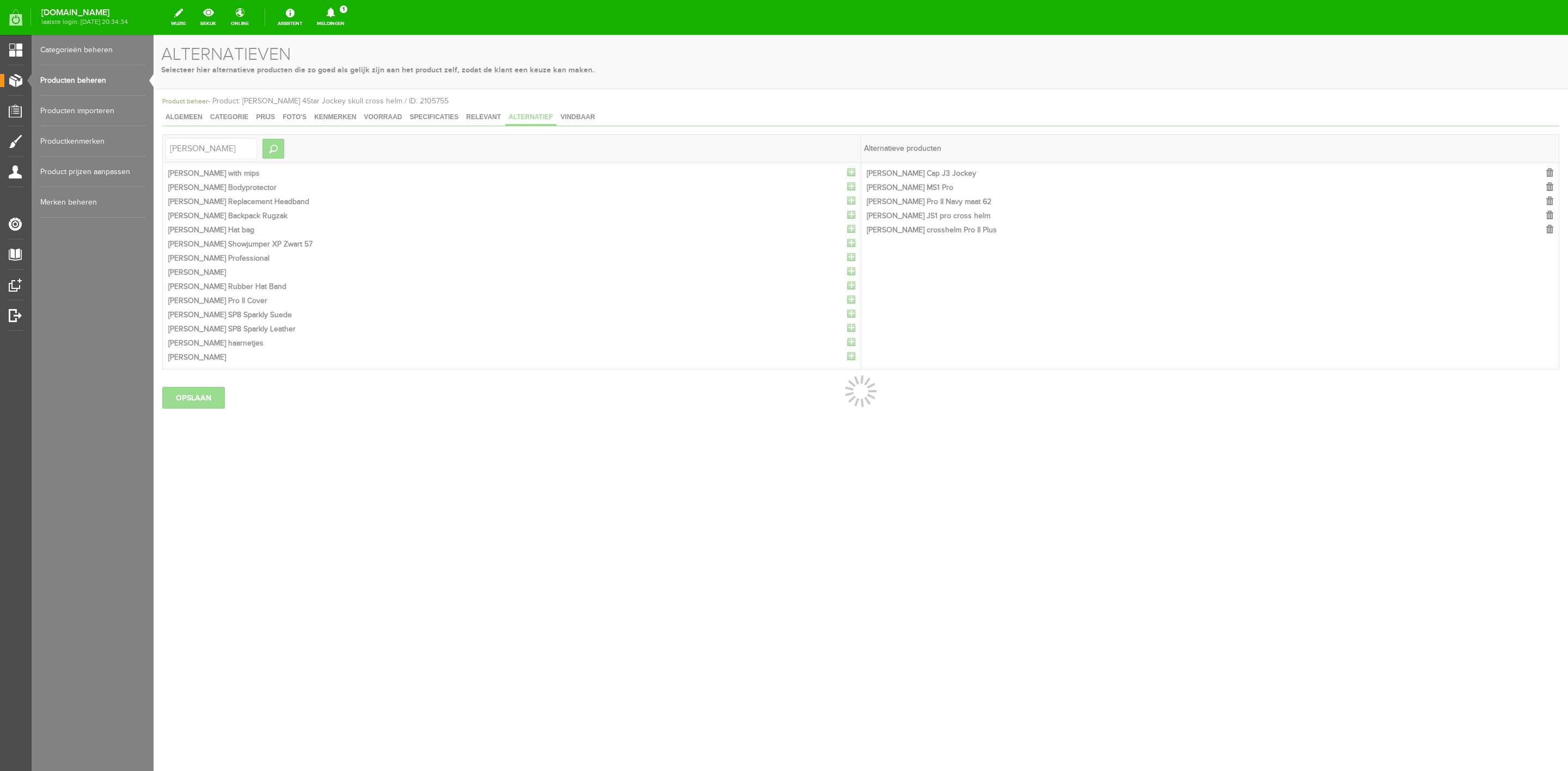
click at [851, 175] on div at bounding box center [860, 403] width 1414 height 736
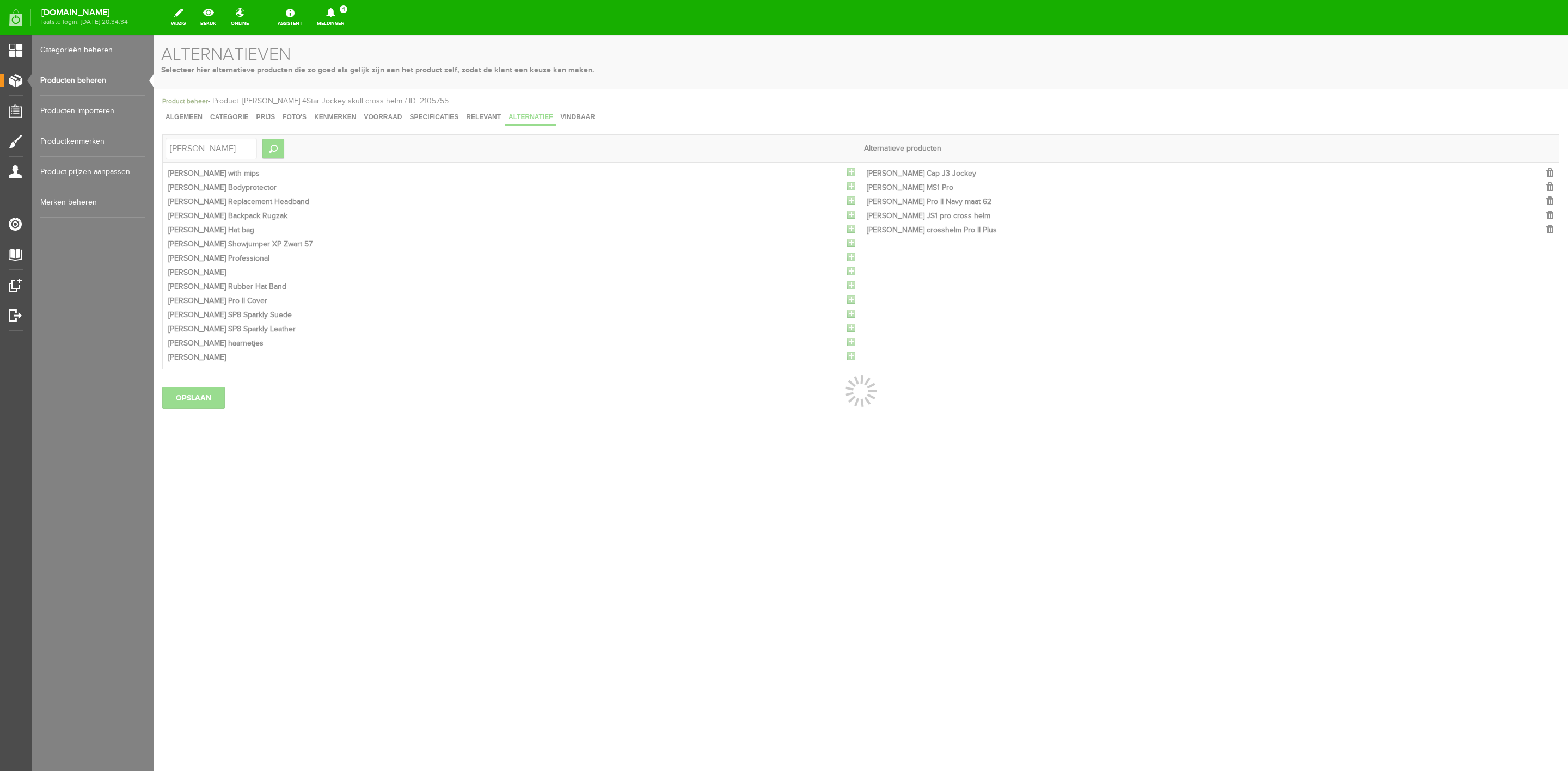
click at [851, 175] on div at bounding box center [860, 403] width 1414 height 736
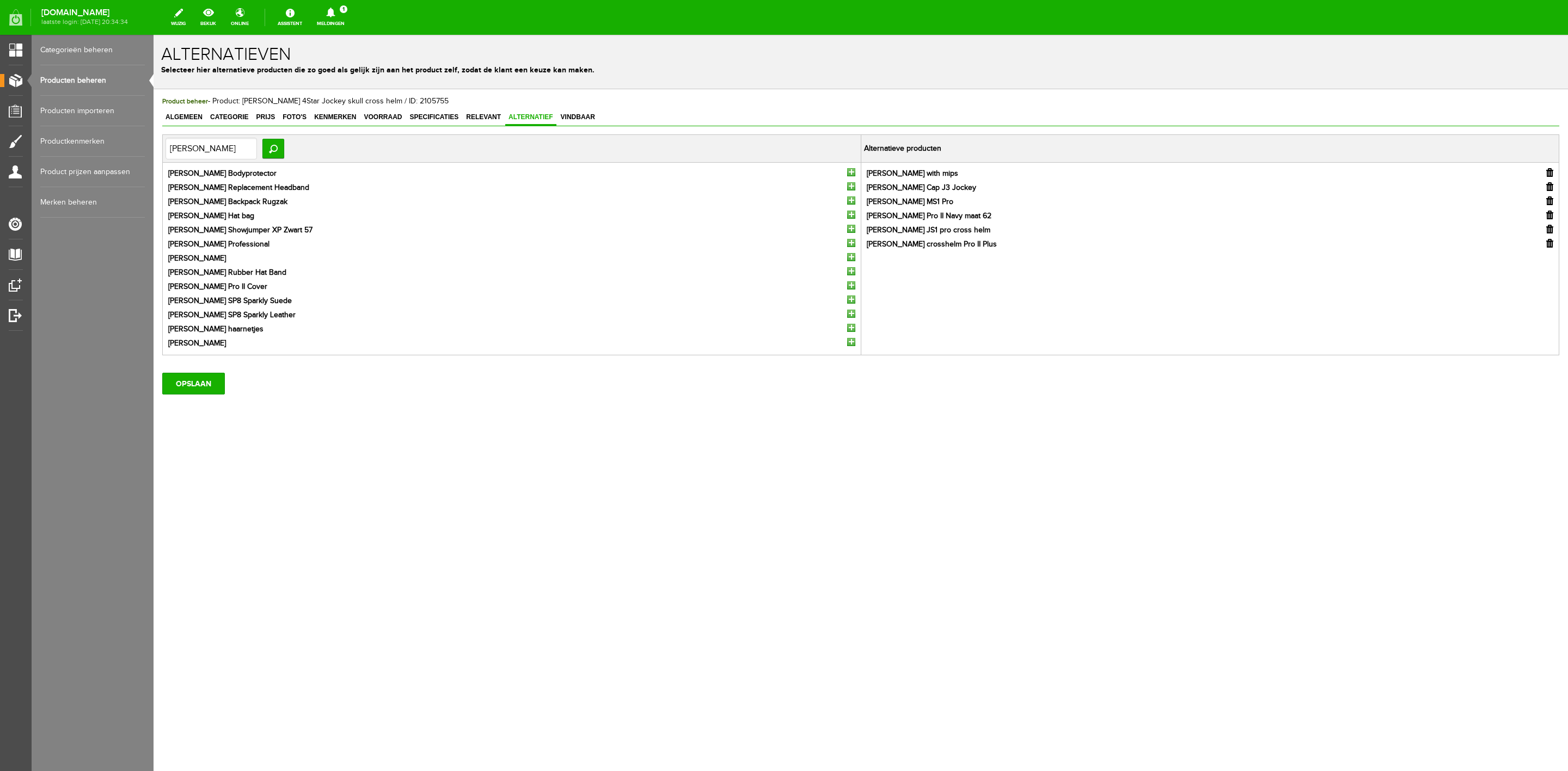
click at [851, 175] on input "button" at bounding box center [851, 171] width 8 height 8
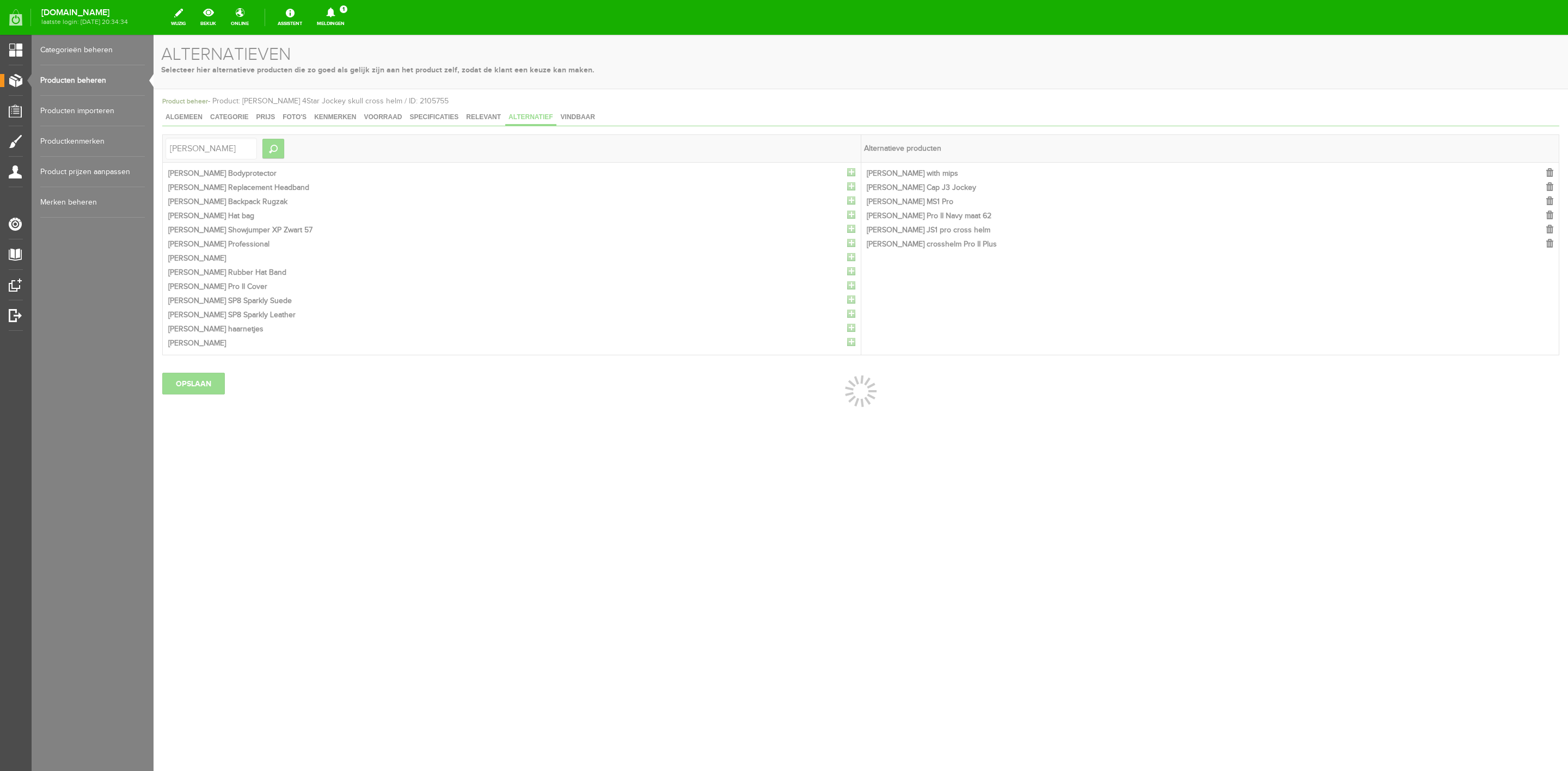
click at [851, 175] on div at bounding box center [860, 403] width 1414 height 736
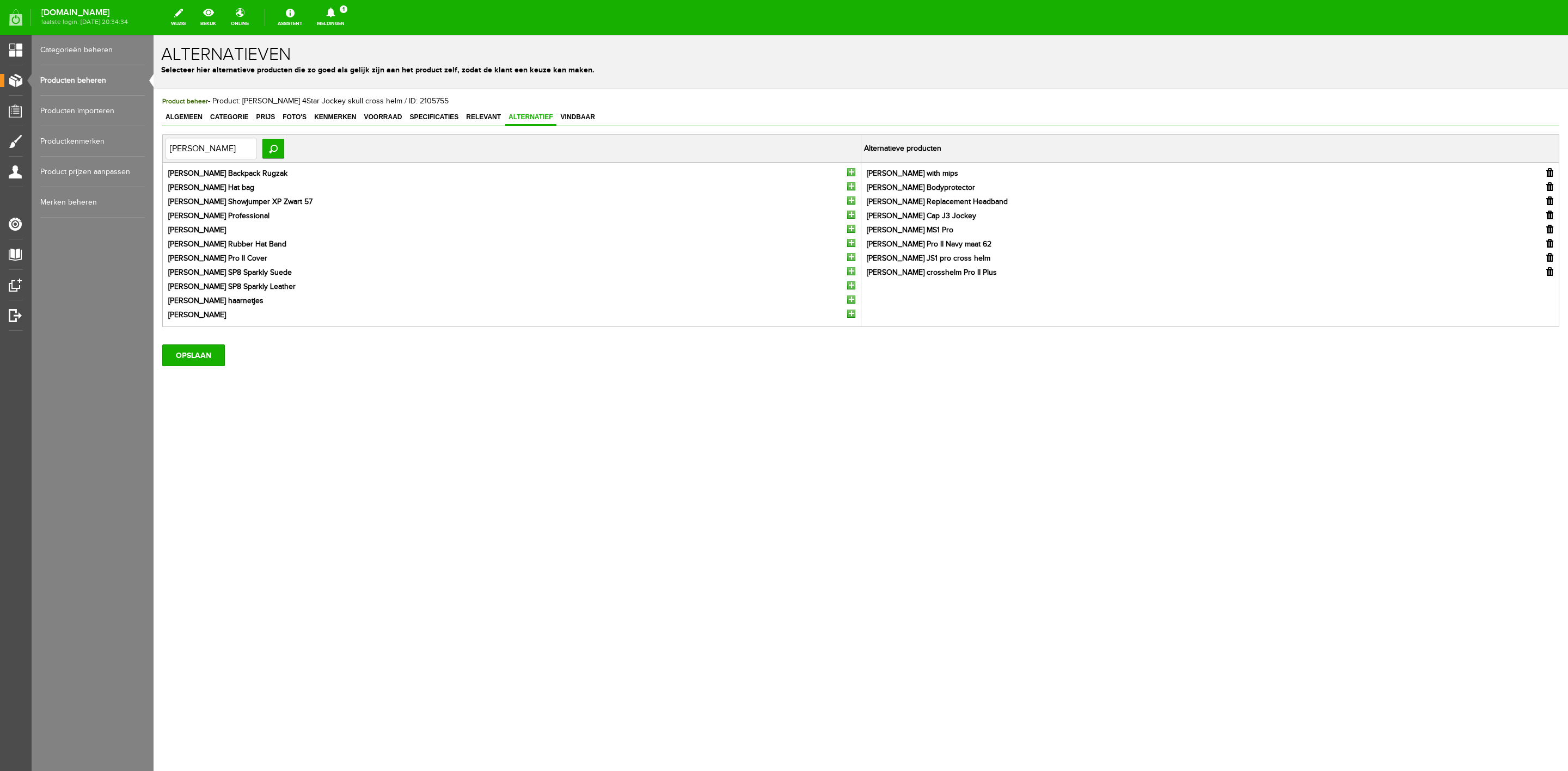
click at [851, 175] on input "button" at bounding box center [851, 171] width 8 height 8
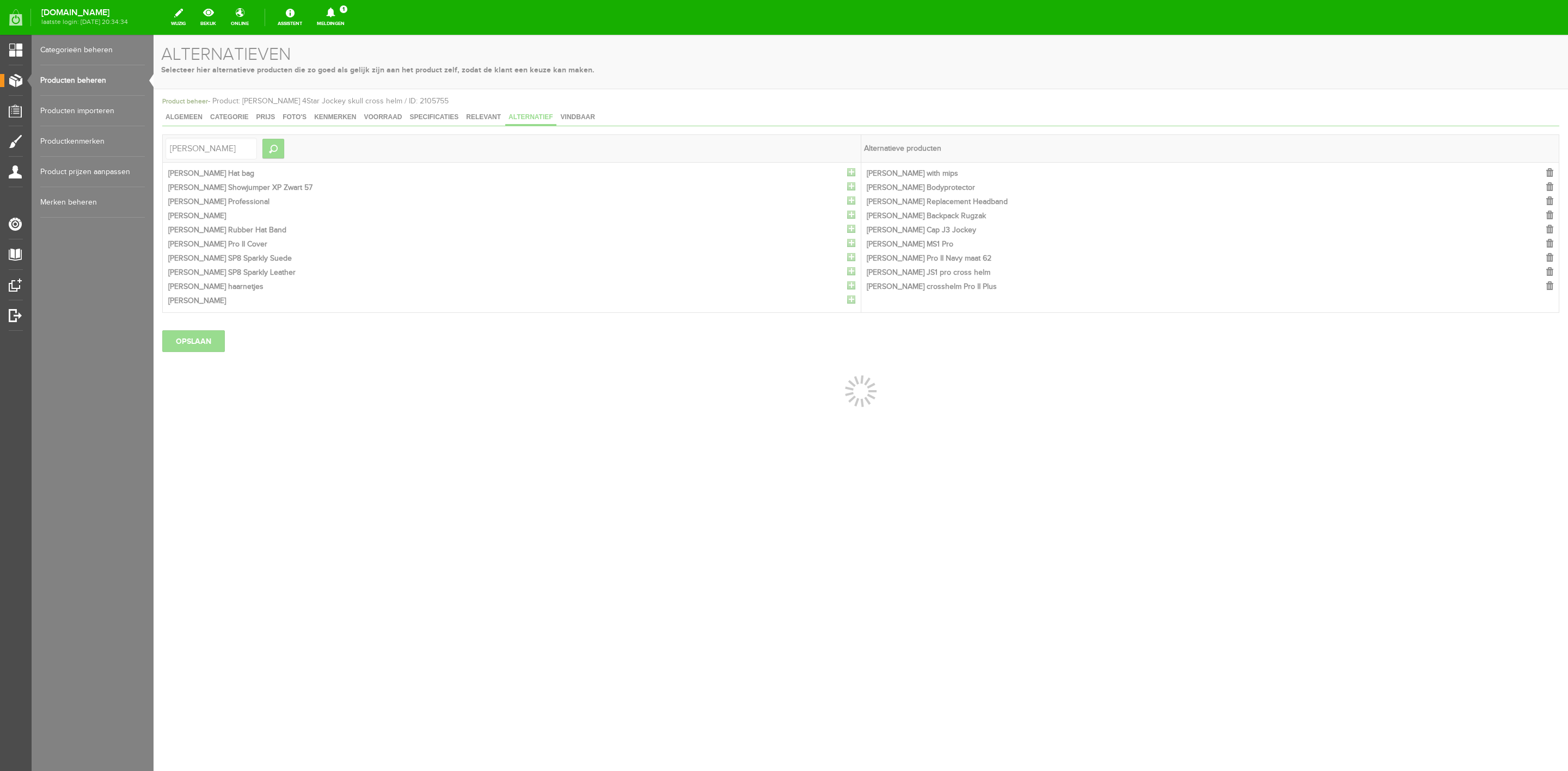
click at [851, 175] on div at bounding box center [860, 403] width 1414 height 736
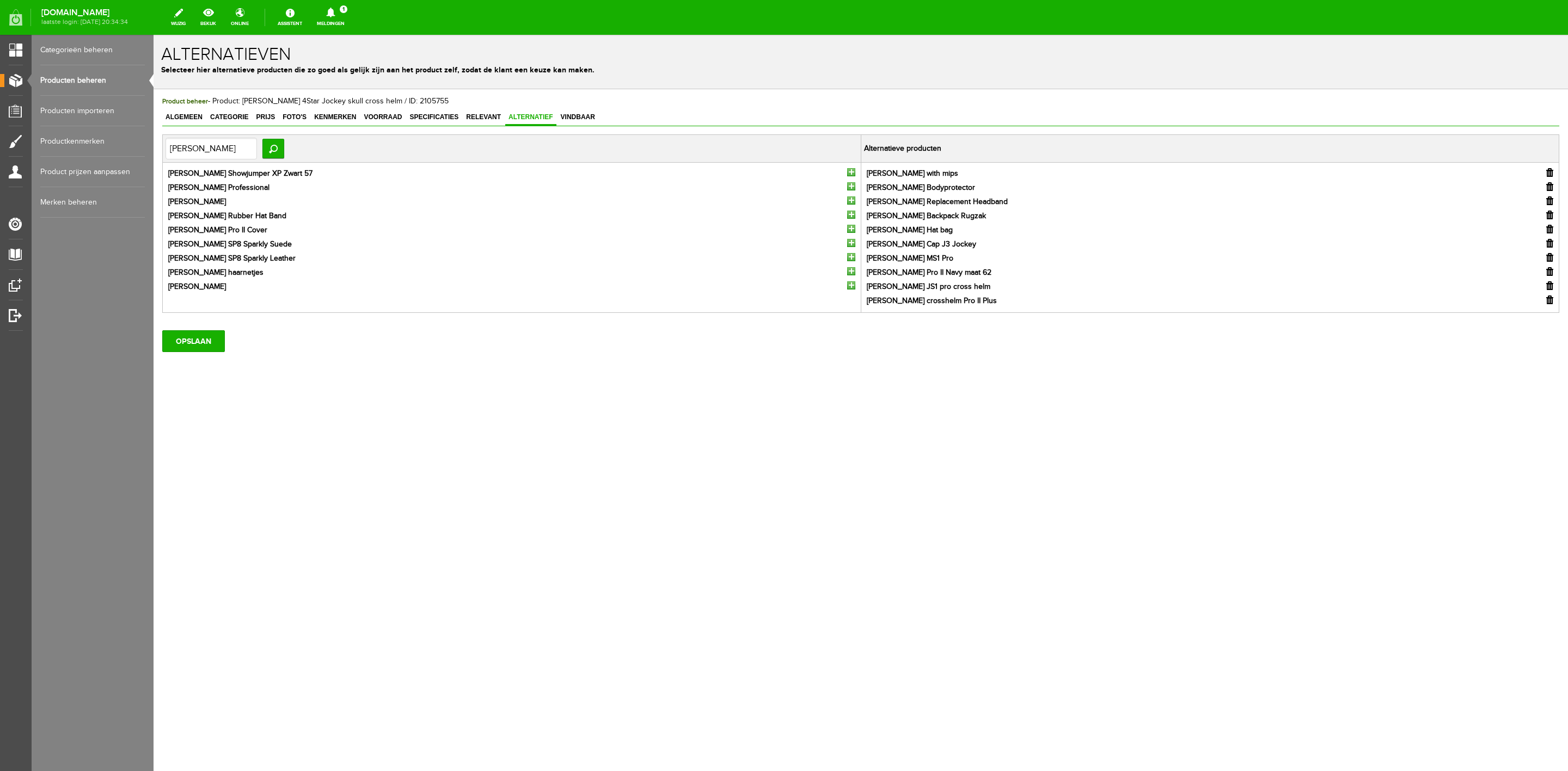
click at [851, 175] on input "button" at bounding box center [851, 171] width 8 height 8
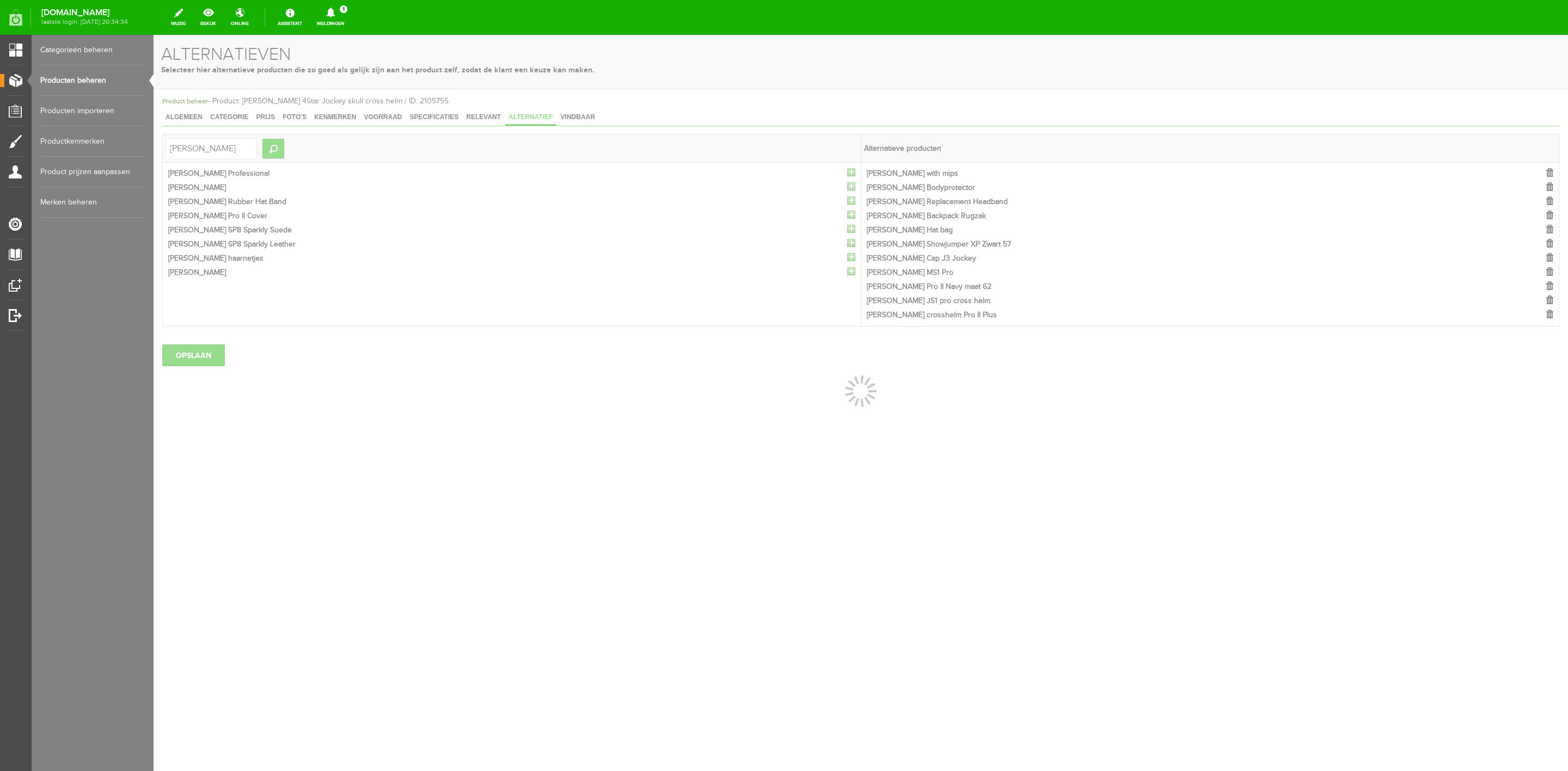
click at [851, 175] on div at bounding box center [860, 403] width 1414 height 736
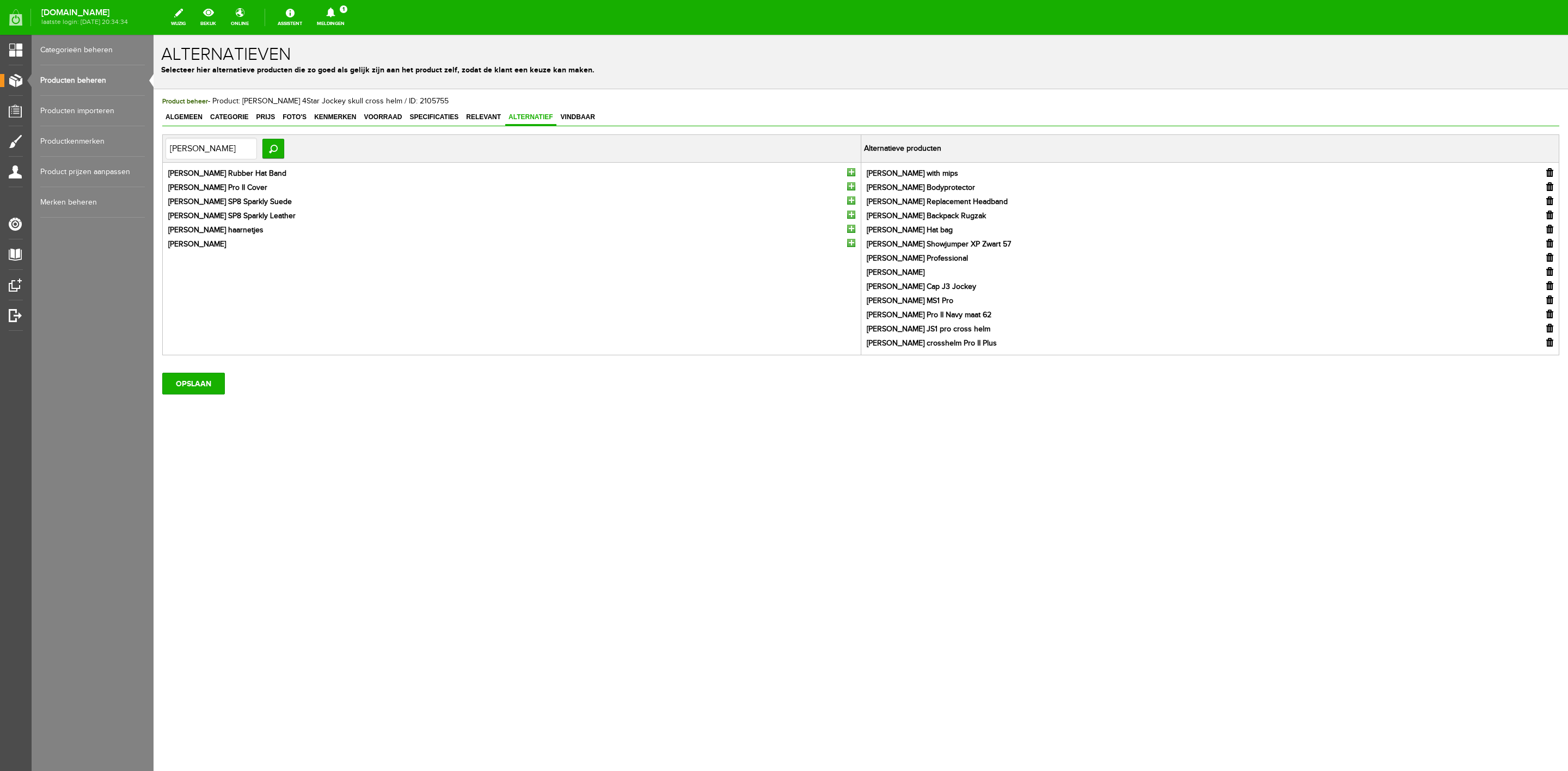
click at [851, 175] on input "button" at bounding box center [851, 171] width 8 height 8
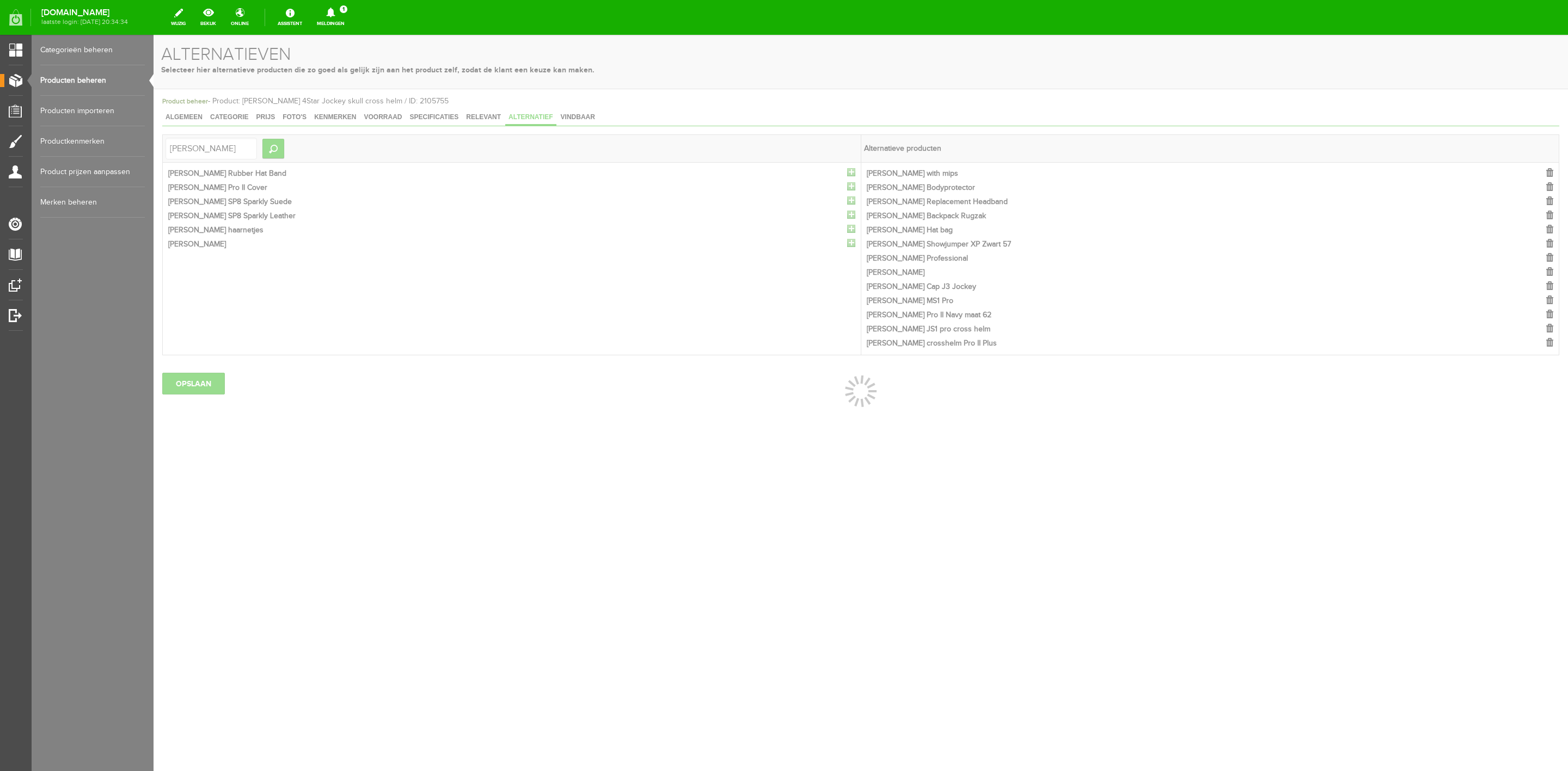
click at [851, 175] on div at bounding box center [860, 403] width 1414 height 736
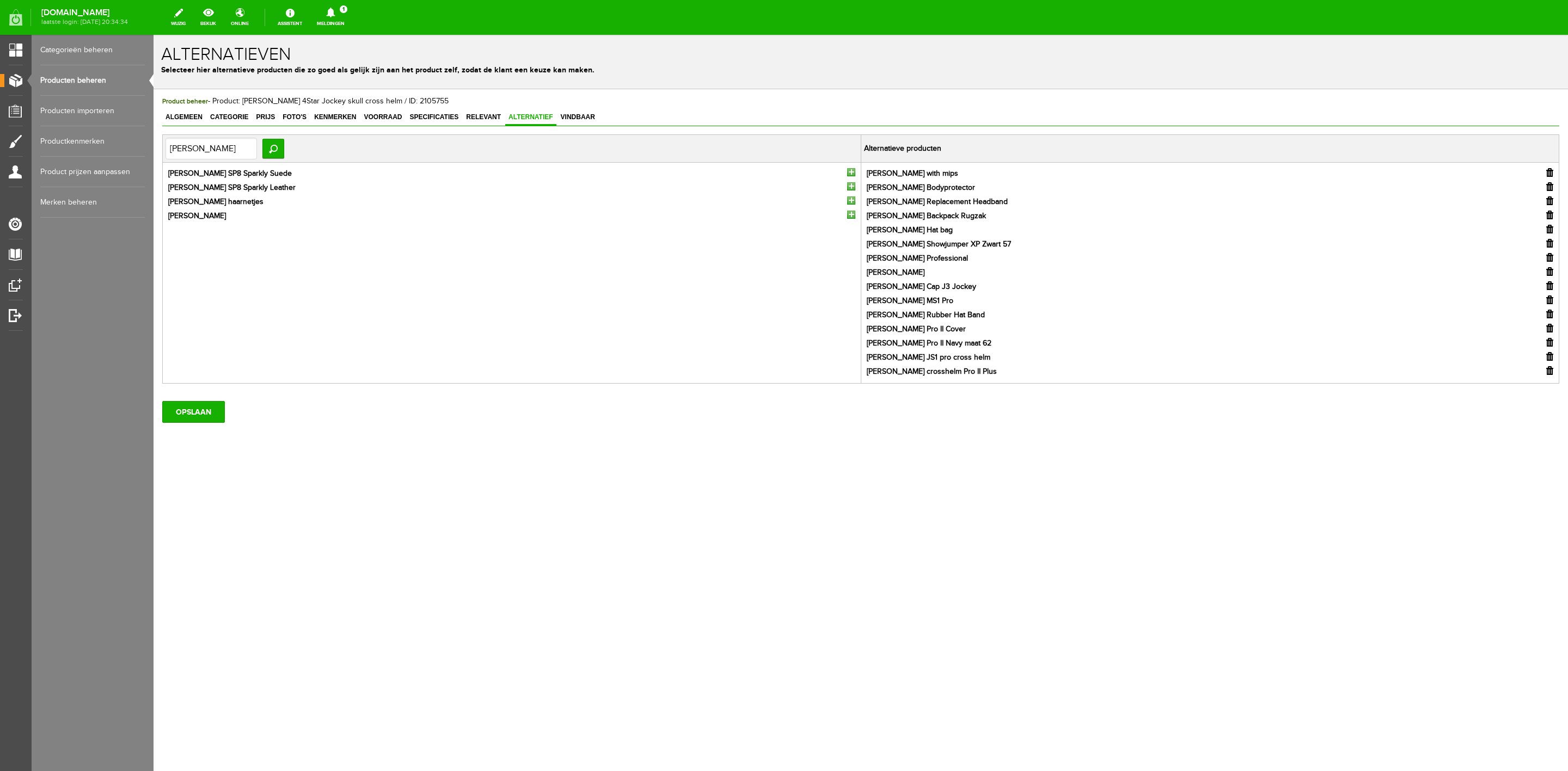
click at [851, 175] on input "button" at bounding box center [851, 171] width 8 height 8
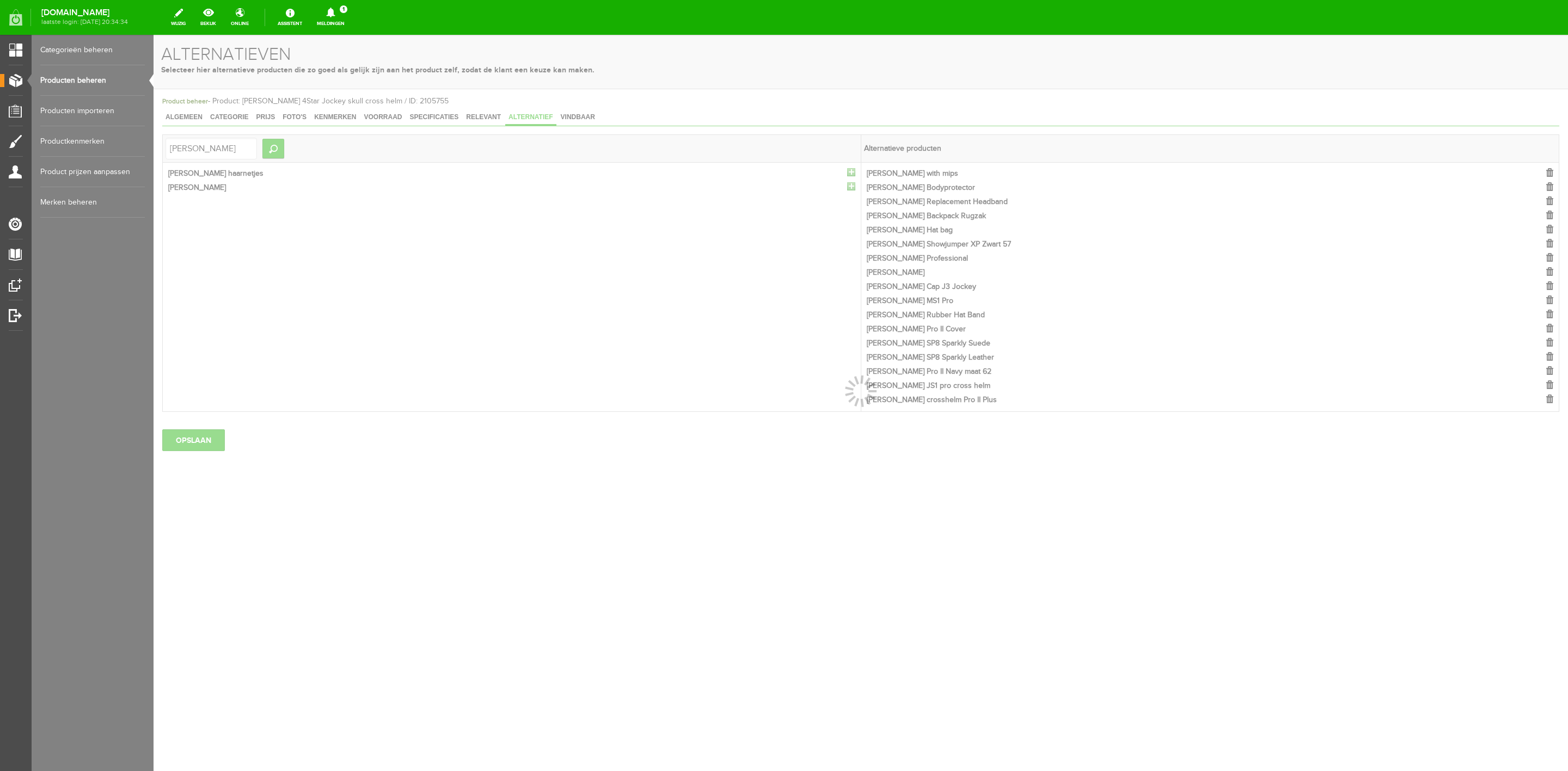
click at [851, 175] on div at bounding box center [860, 403] width 1414 height 736
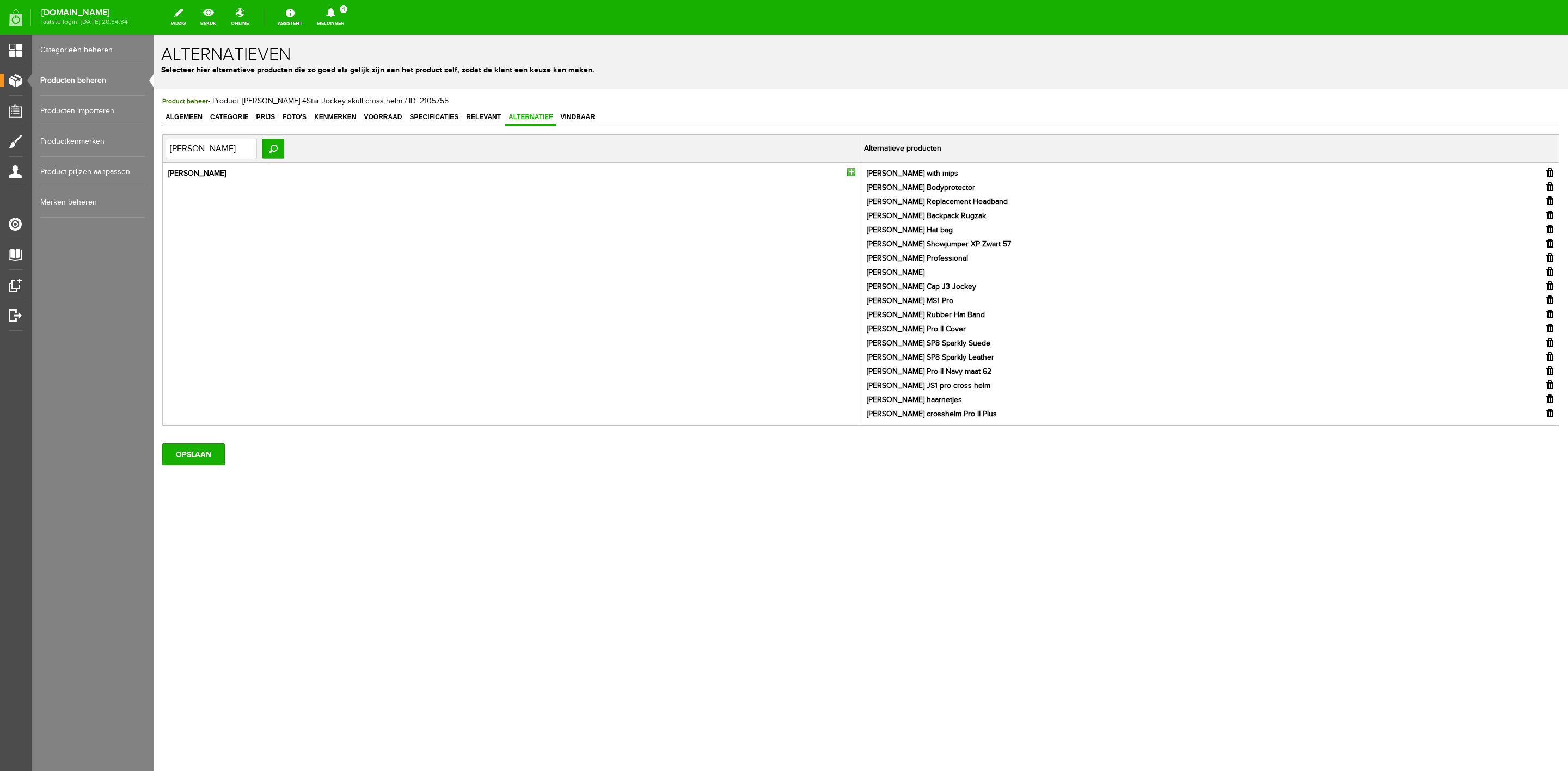
click at [851, 175] on input "button" at bounding box center [851, 171] width 8 height 8
click at [483, 118] on span "Relevant" at bounding box center [483, 117] width 42 height 8
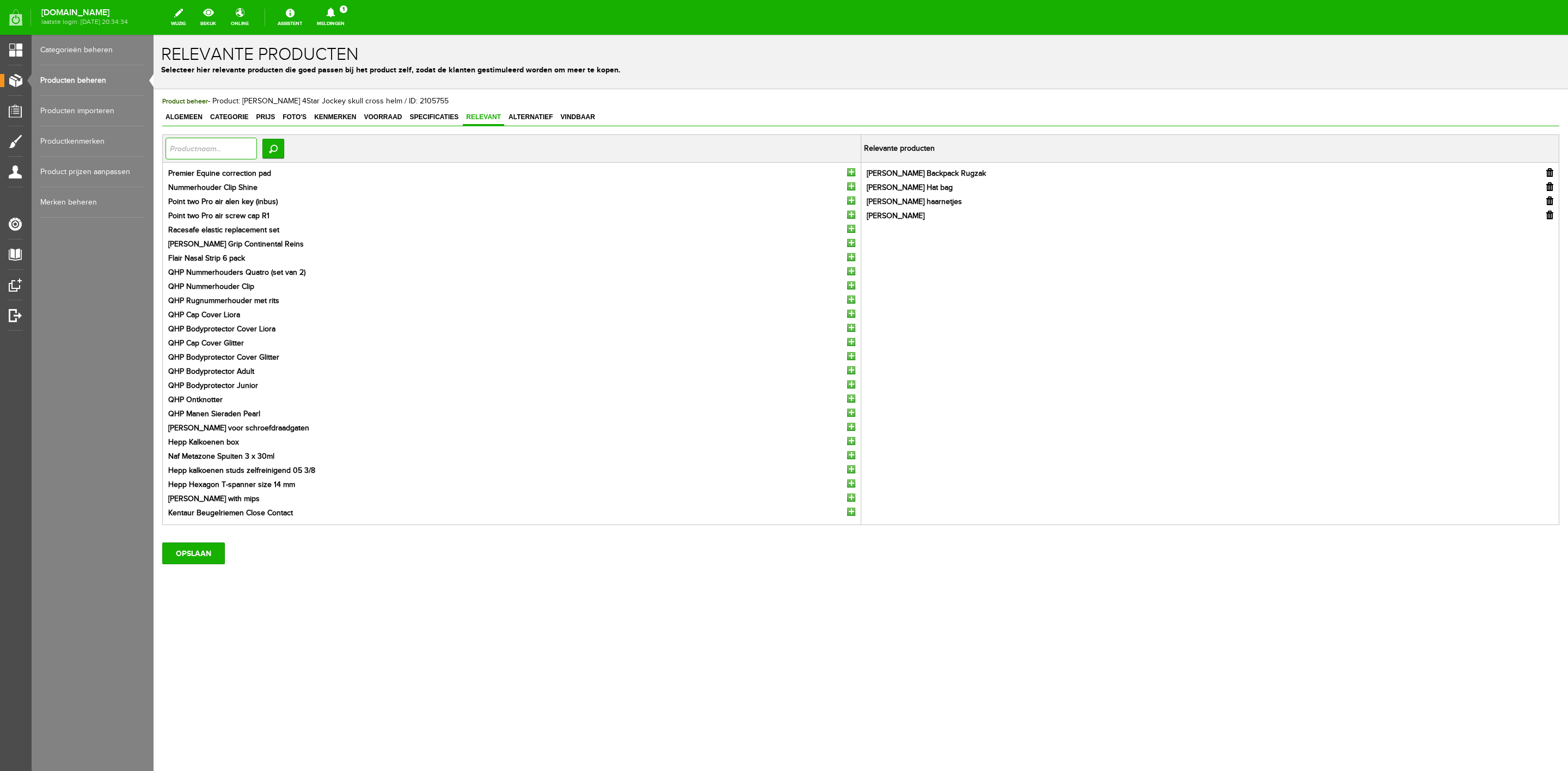
click at [244, 159] on input "text" at bounding box center [211, 148] width 91 height 22
type input "klei"
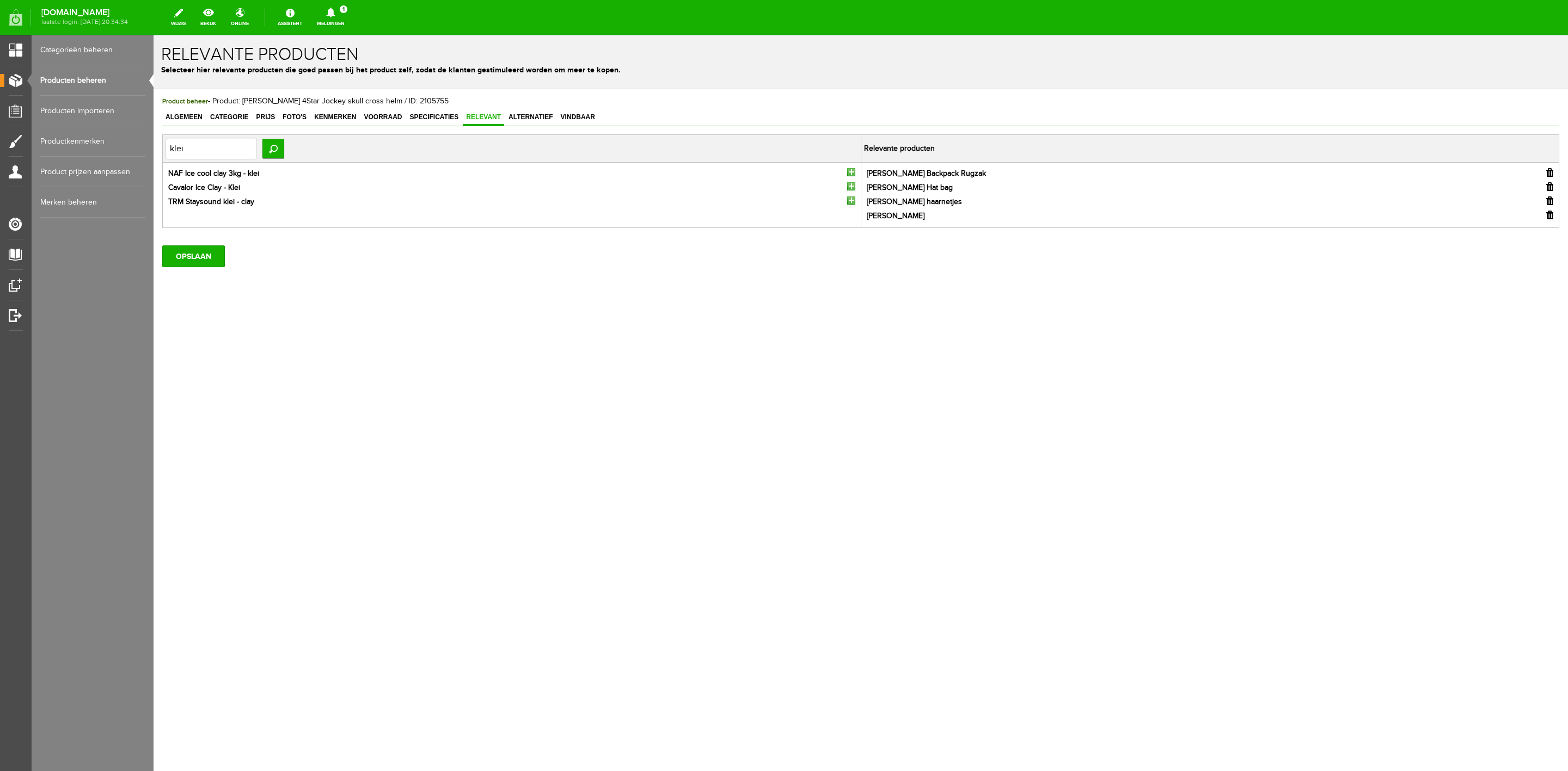
click at [849, 203] on input "button" at bounding box center [851, 200] width 8 height 8
click at [206, 159] on input "klei" at bounding box center [211, 148] width 91 height 22
type input "optim"
click at [851, 218] on input "button" at bounding box center [851, 214] width 8 height 8
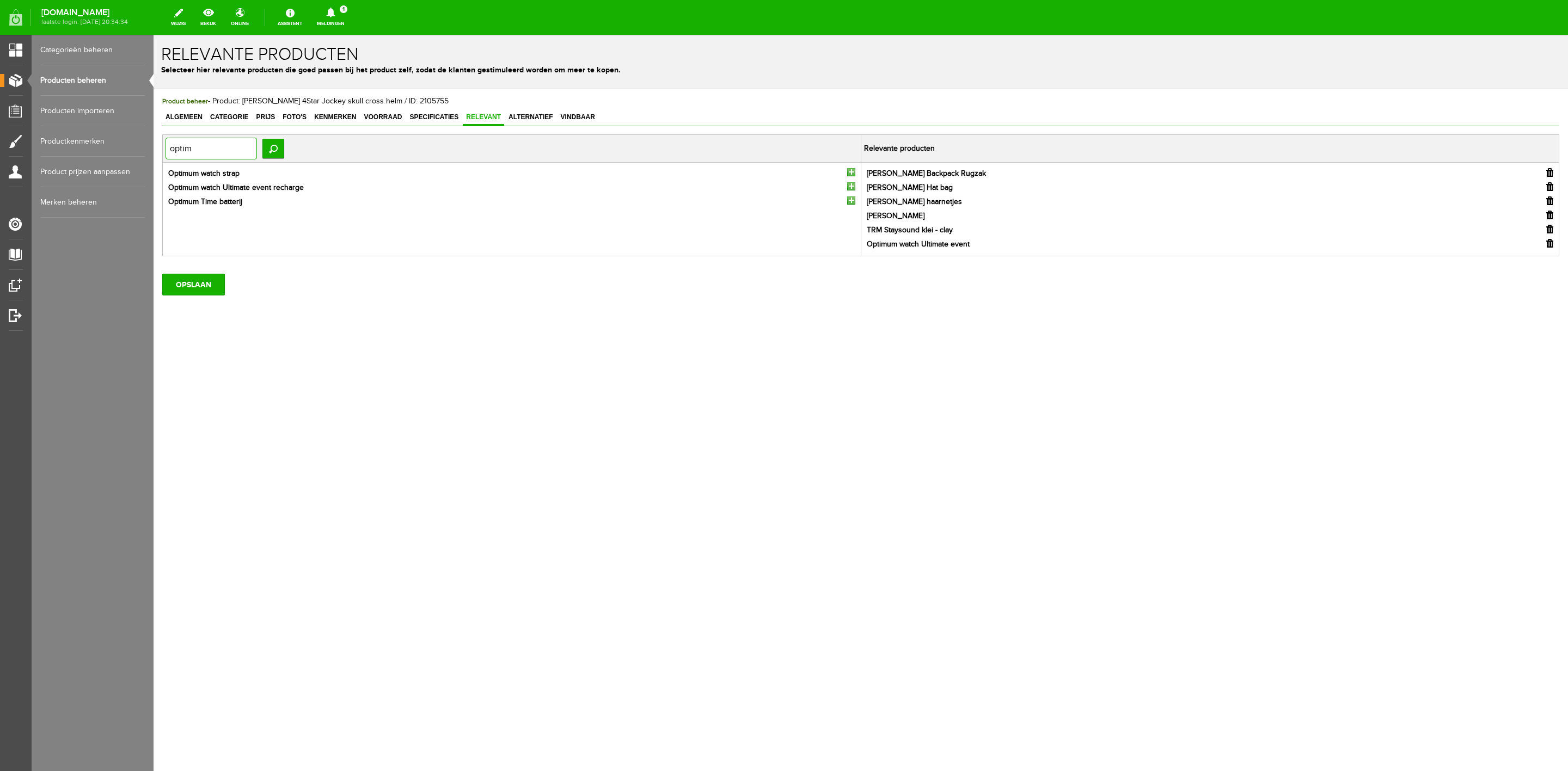
click at [177, 155] on input "optim" at bounding box center [211, 148] width 91 height 22
type input "hepp"
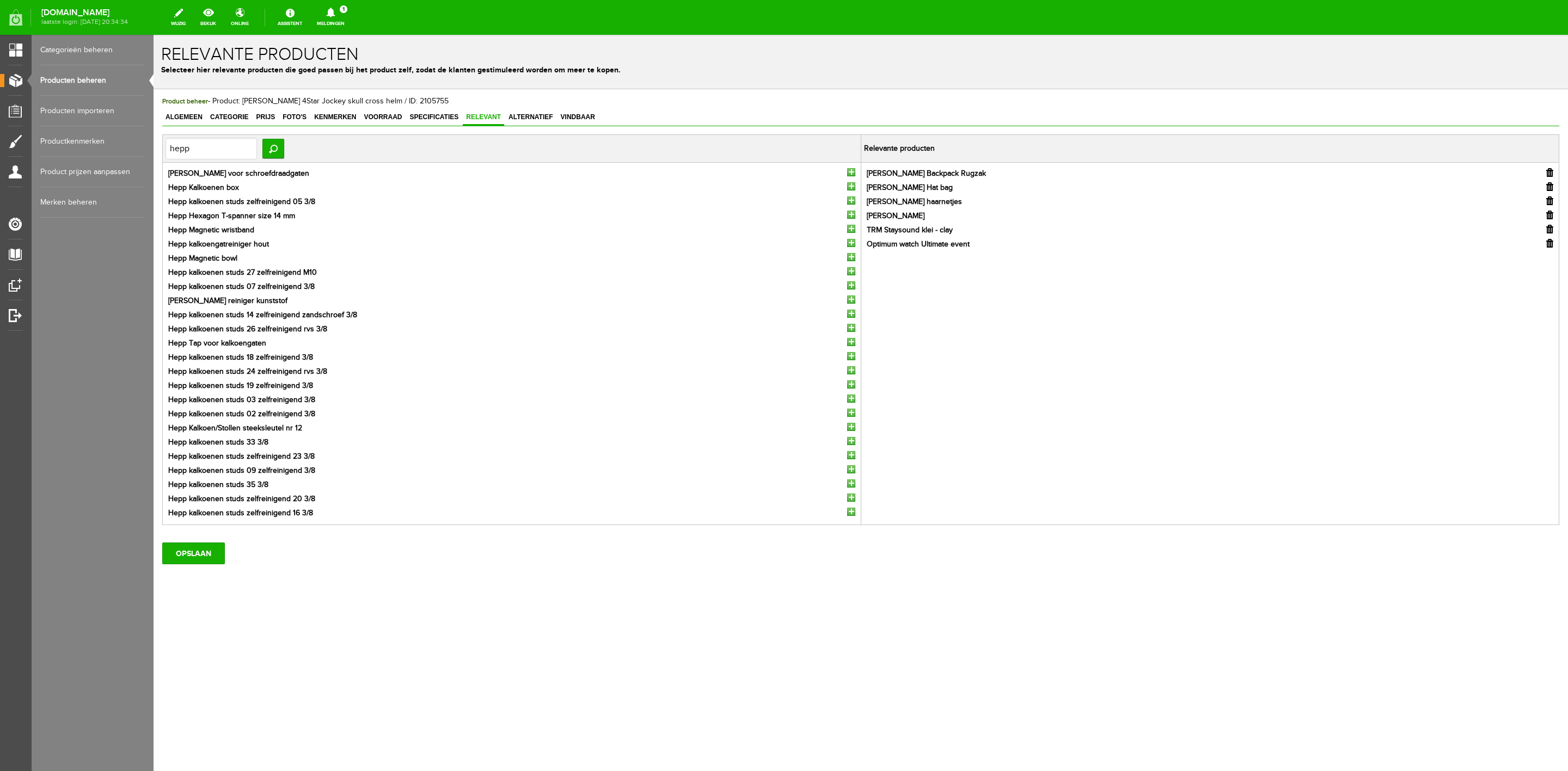
click at [850, 327] on input "button" at bounding box center [851, 327] width 8 height 8
click at [183, 149] on input "hepp" at bounding box center [211, 148] width 91 height 22
type input "pro ii"
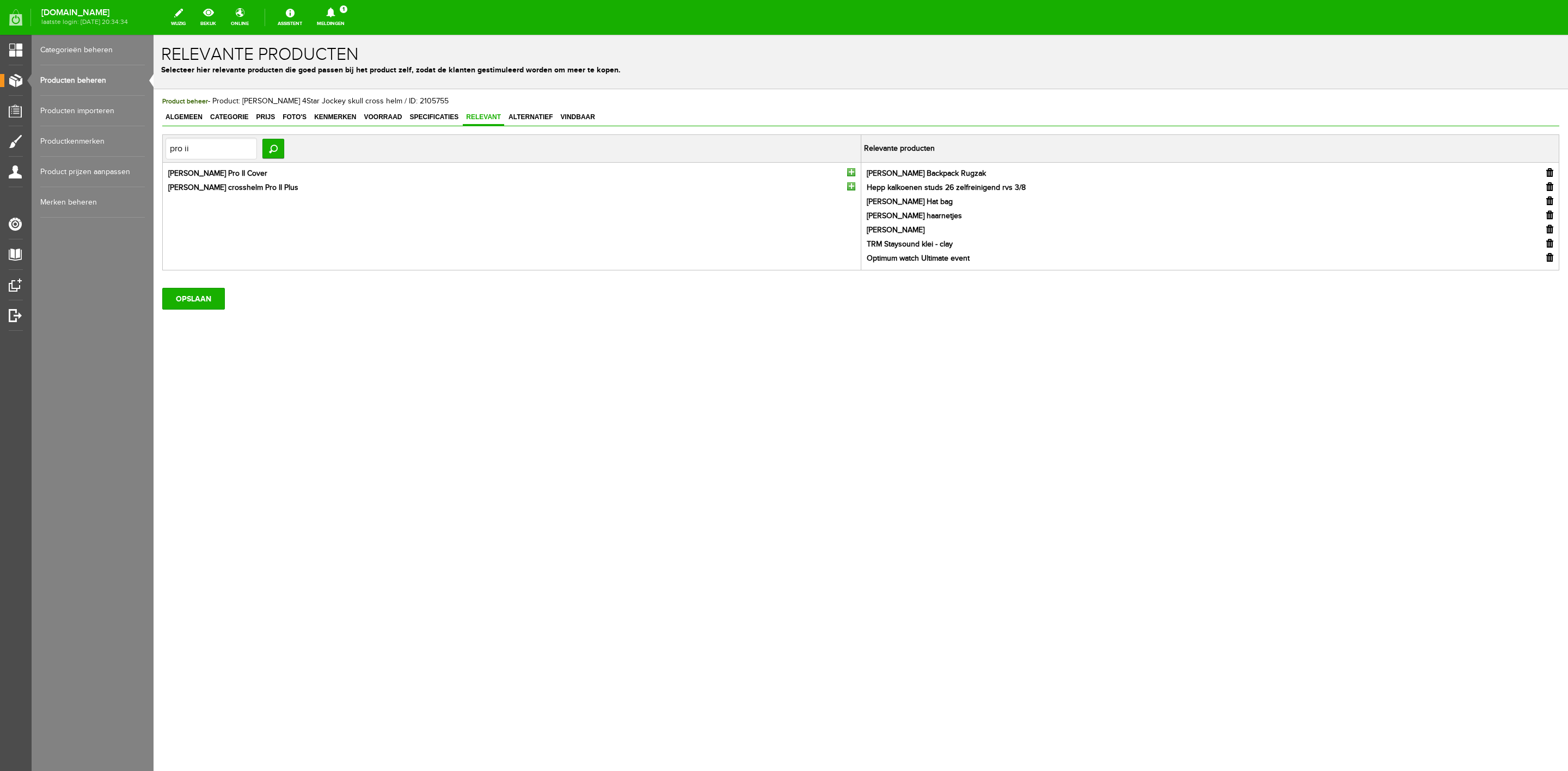
click at [847, 190] on input "button" at bounding box center [851, 185] width 8 height 8
click at [192, 312] on input "OPSLAAN" at bounding box center [193, 312] width 63 height 22
